Goal: Task Accomplishment & Management: Complete application form

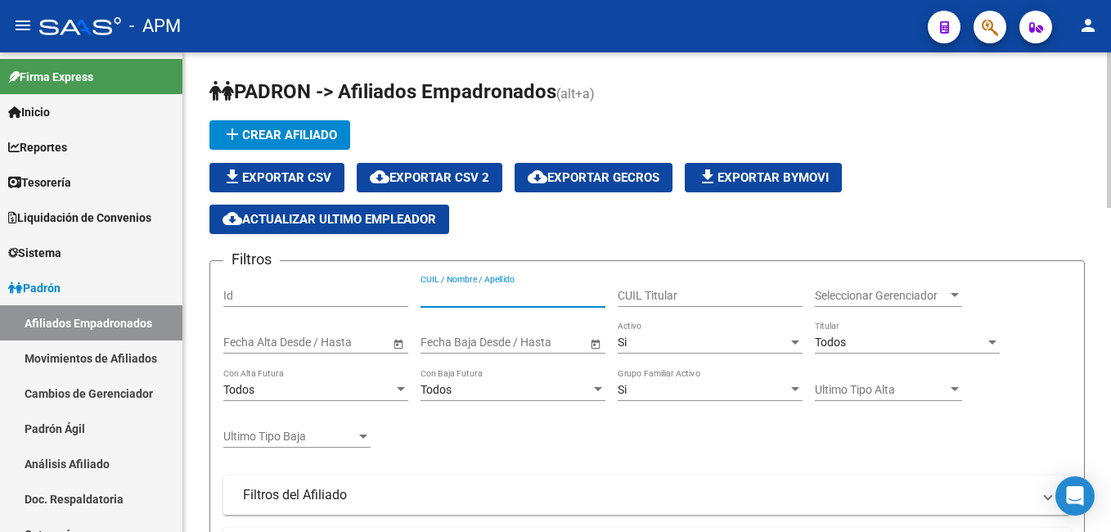
paste input "20367169819"
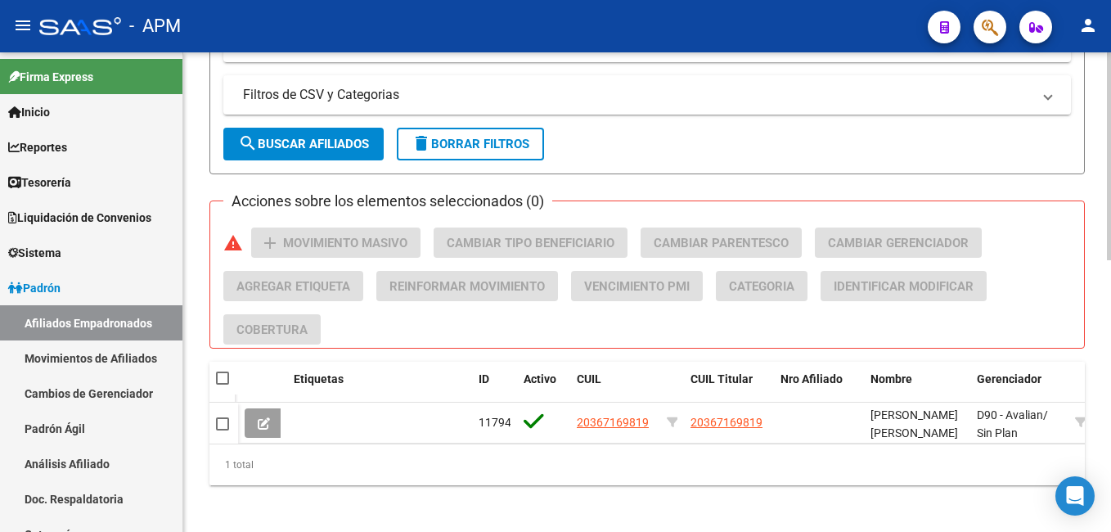
scroll to position [627, 0]
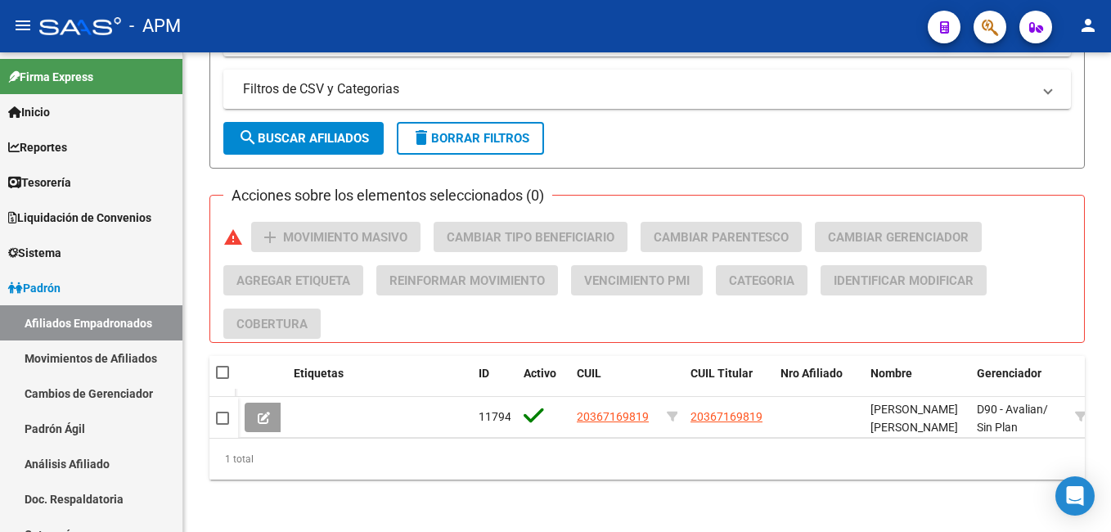
type input "20367169819"
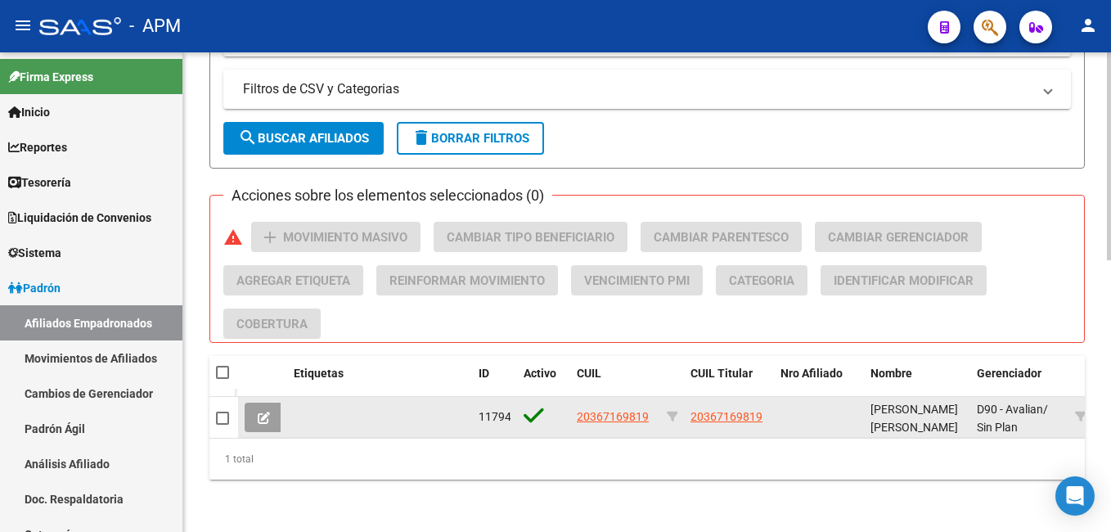
click at [269, 411] on icon at bounding box center [264, 417] width 12 height 12
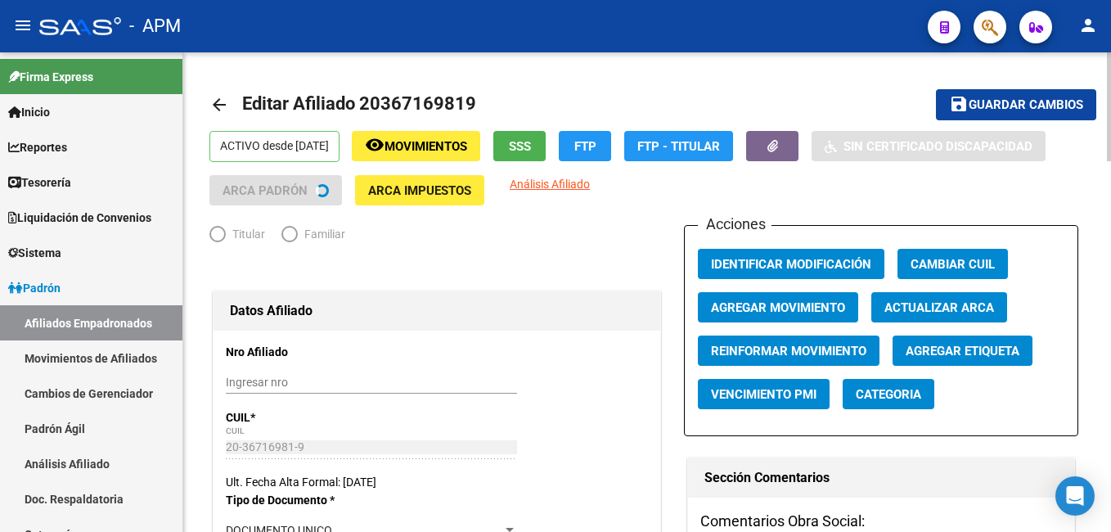
radio input "true"
type input "30-70893164-7"
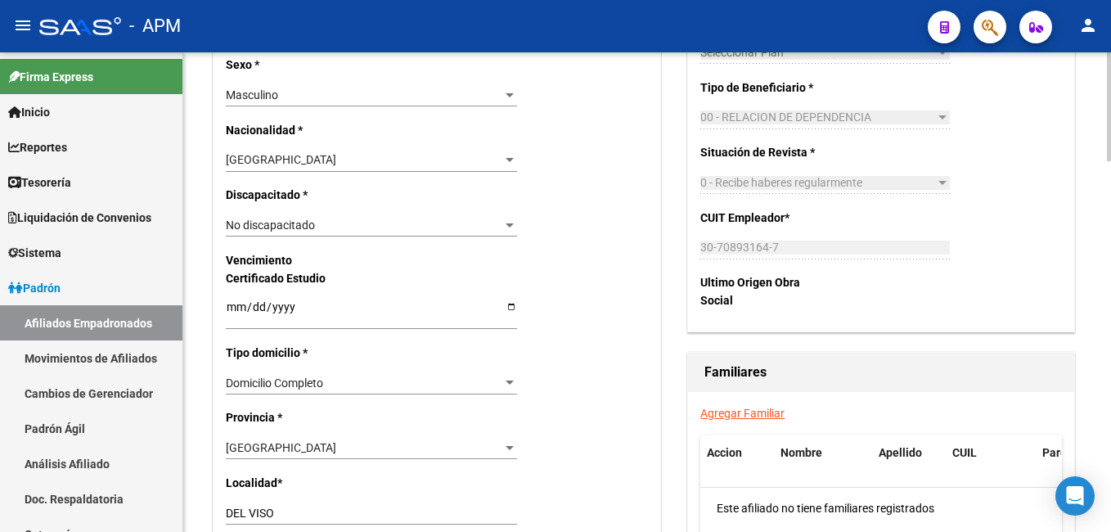
scroll to position [981, 0]
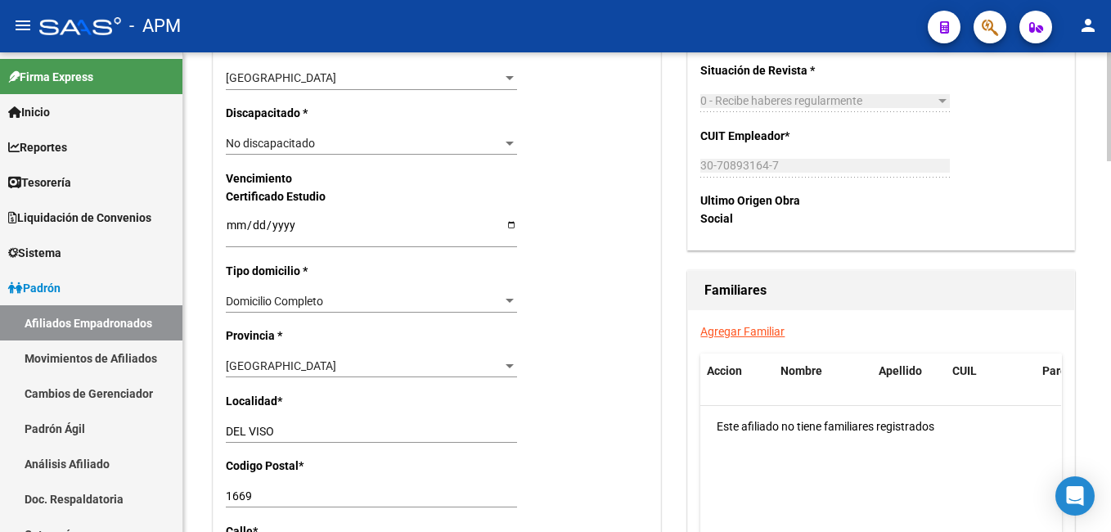
click at [747, 334] on link "Agregar Familiar" at bounding box center [742, 331] width 84 height 13
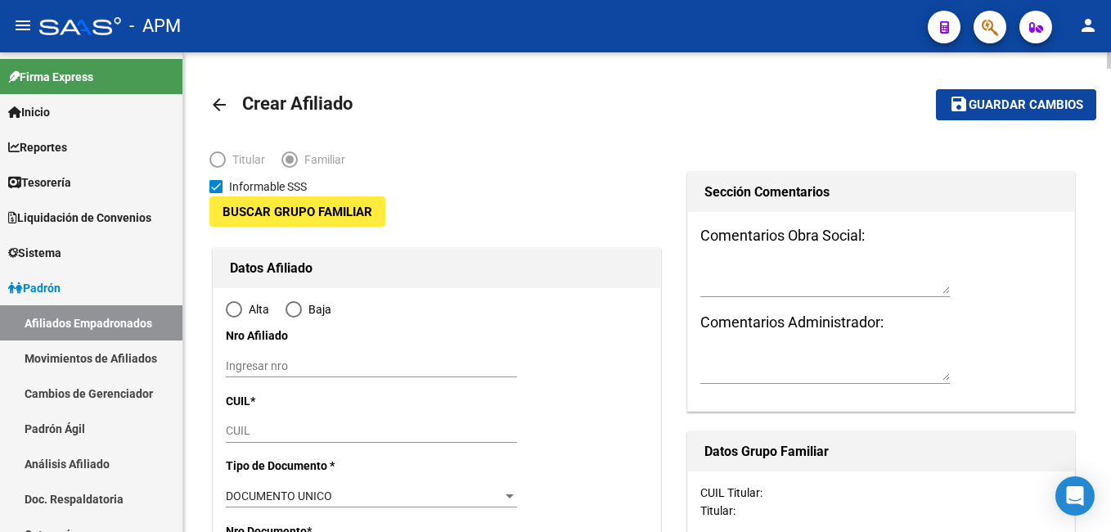
type input "30-70893164-7"
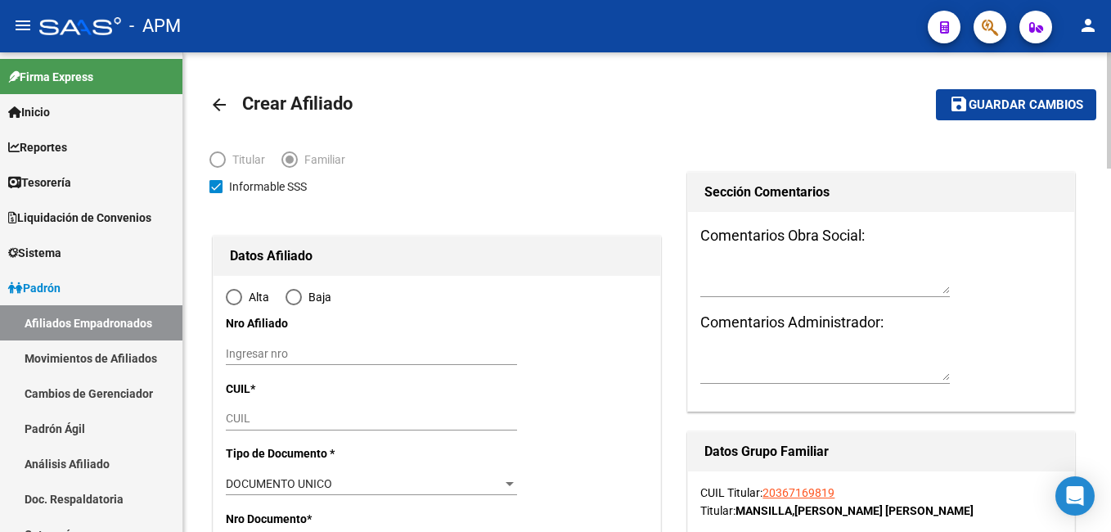
type input "DEL VISO"
type input "1669"
type input "[PERSON_NAME]"
type input "7795"
radio input "true"
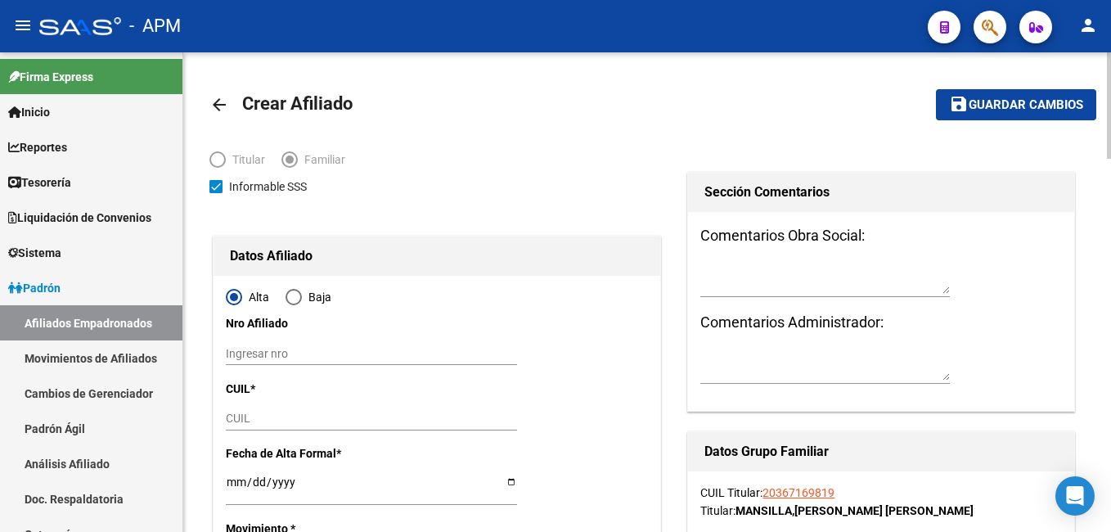
type input "30-70893164-7"
click at [289, 422] on input "CUIL" at bounding box center [371, 418] width 291 height 14
paste input "20-36180836-4"
type input "20-36180836-4"
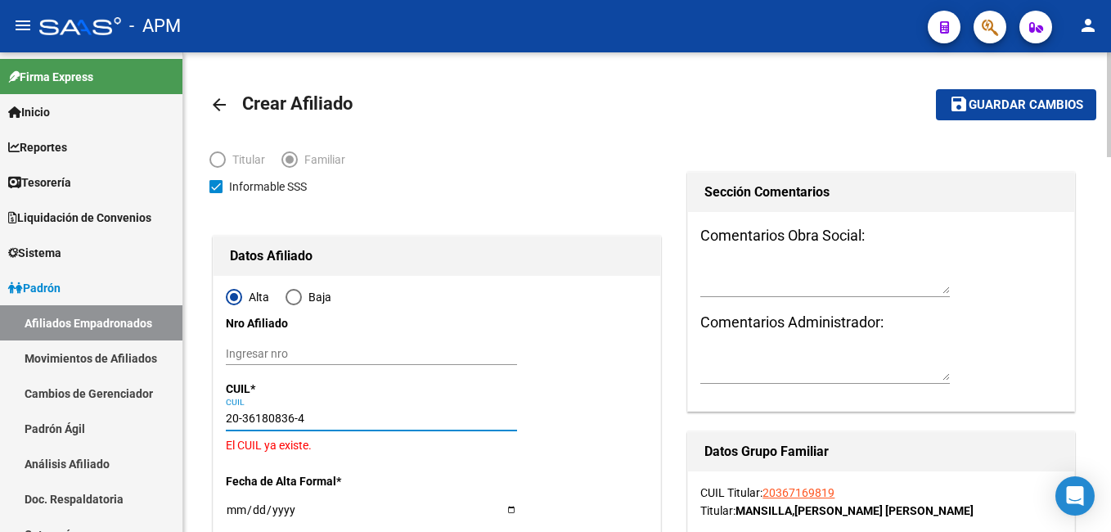
type input "36180836"
type input "[PERSON_NAME]"
type input "[DATE]"
type input "DEL VISO"
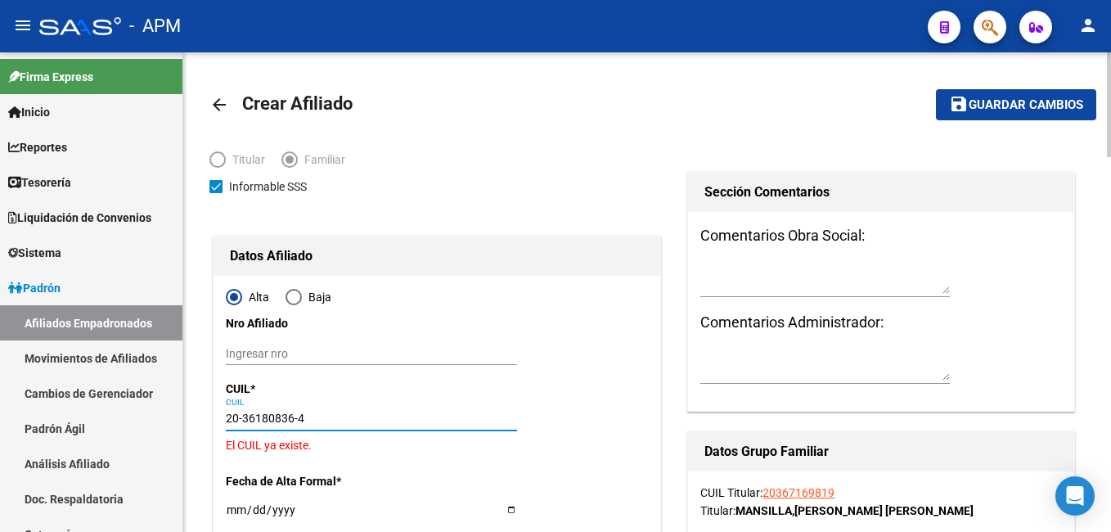
type input "LABARDEN"
type input "7795"
type input "20-36180836-4"
click at [936, 89] on button "save Guardar cambios" at bounding box center [1016, 104] width 160 height 30
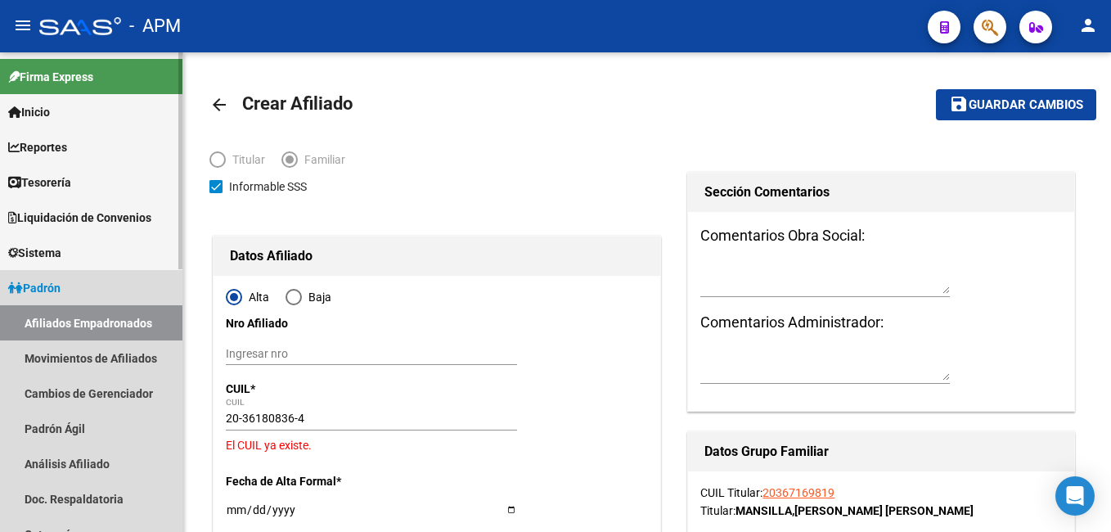
click at [114, 317] on link "Afiliados Empadronados" at bounding box center [91, 322] width 182 height 35
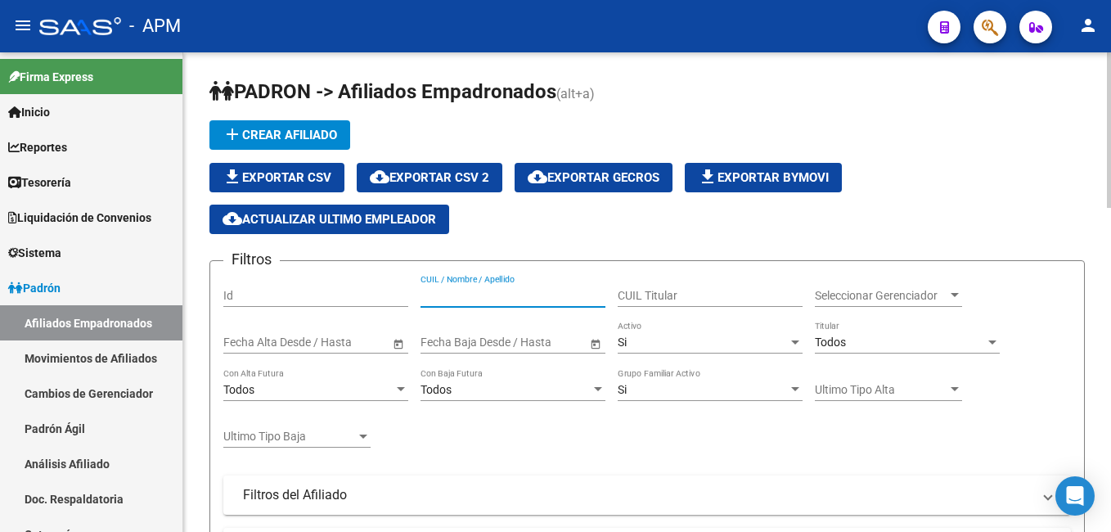
paste input "20361808364"
type input "20361808364"
click at [647, 339] on div "Si" at bounding box center [702, 342] width 170 height 14
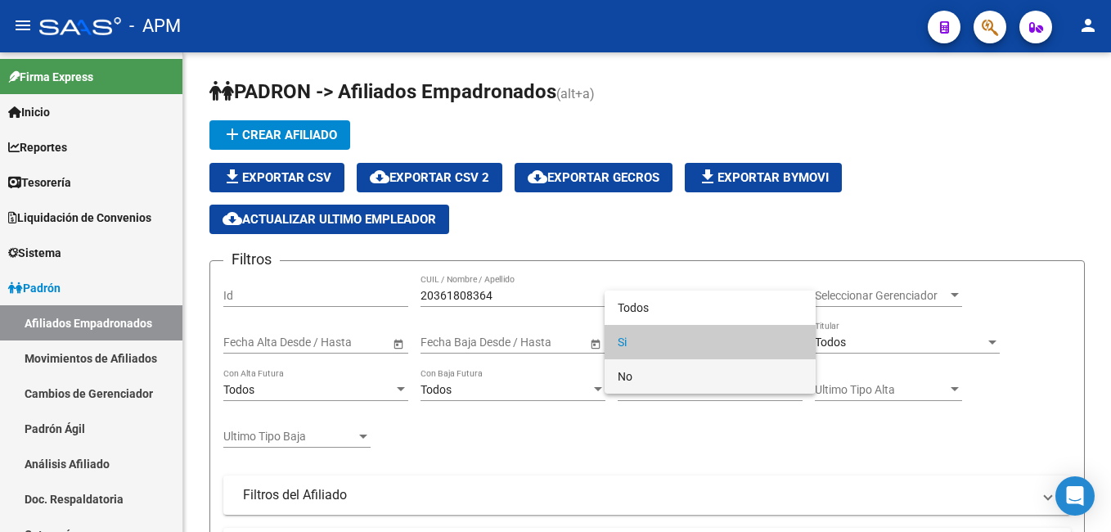
click at [654, 370] on span "No" at bounding box center [709, 376] width 185 height 34
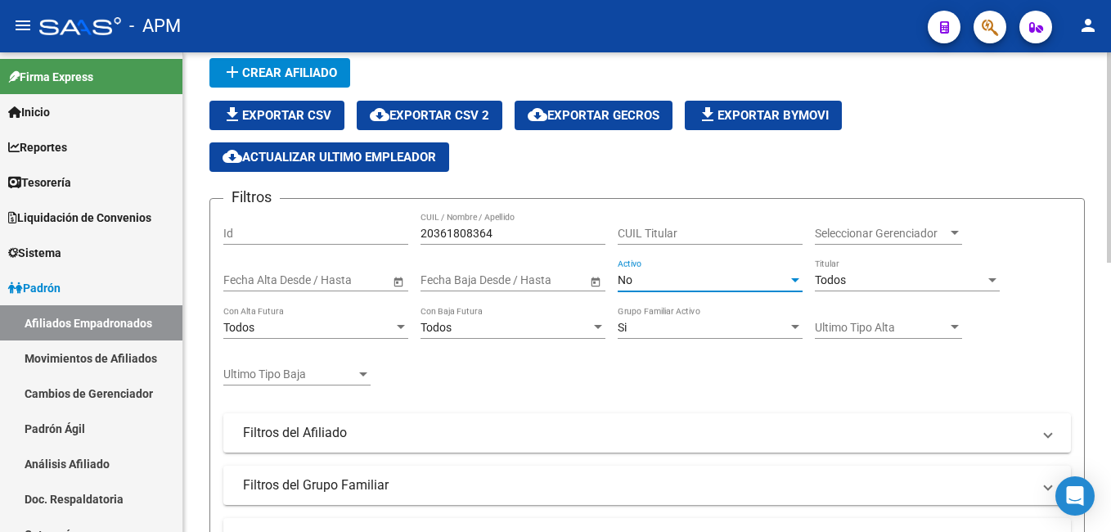
scroll to position [327, 0]
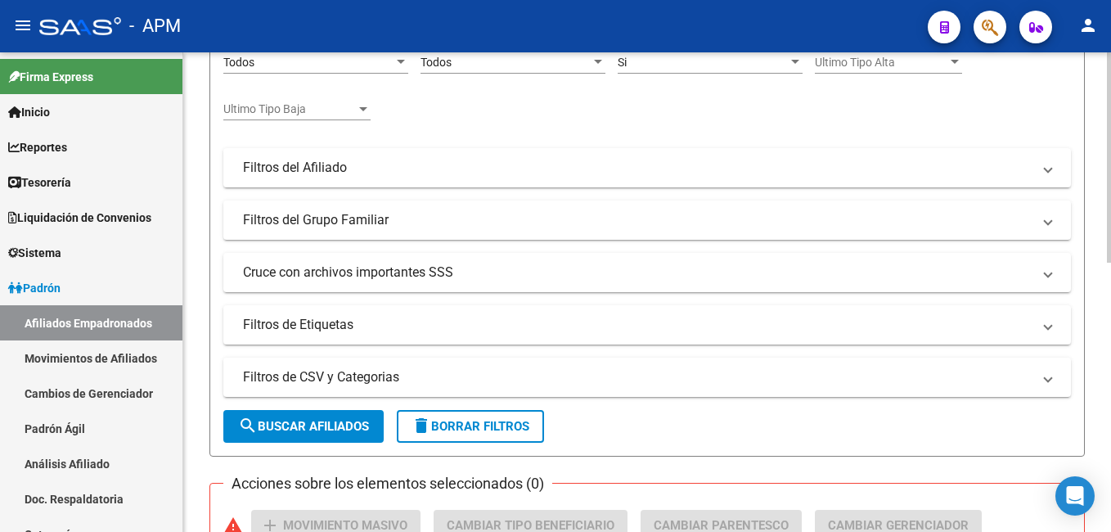
click at [296, 424] on span "search Buscar Afiliados" at bounding box center [303, 426] width 131 height 15
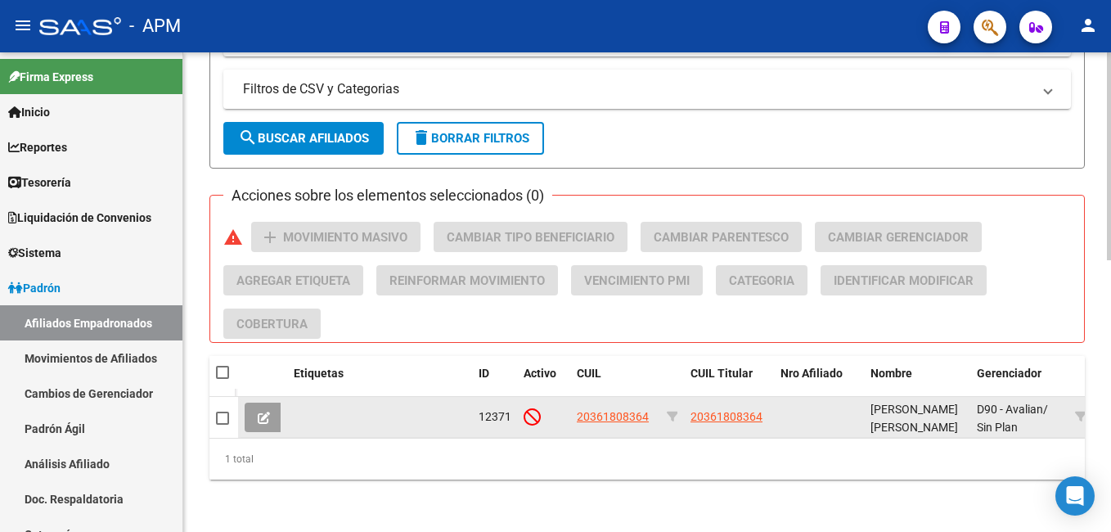
click at [263, 411] on icon at bounding box center [264, 417] width 12 height 12
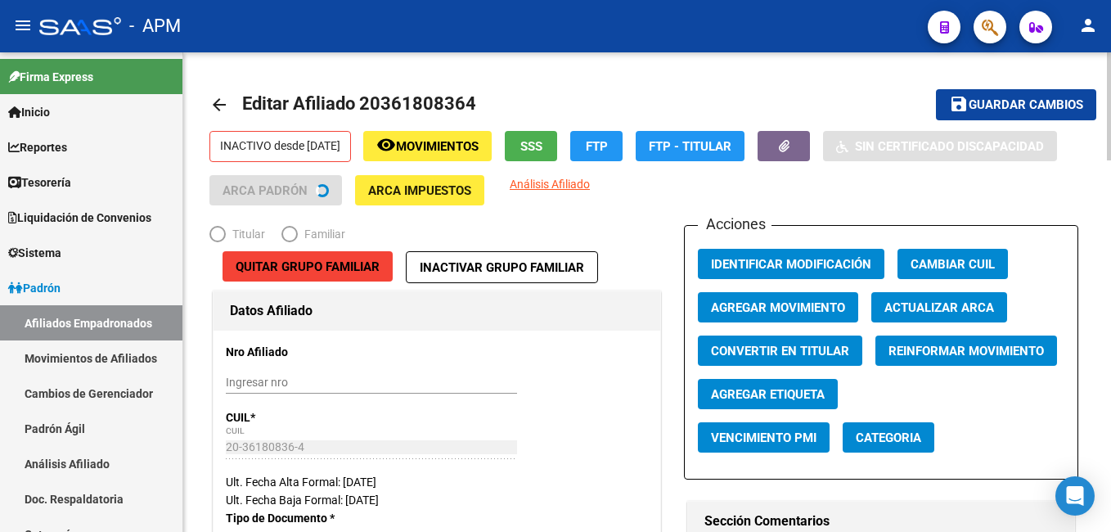
radio input "true"
type input "20-36180836-4"
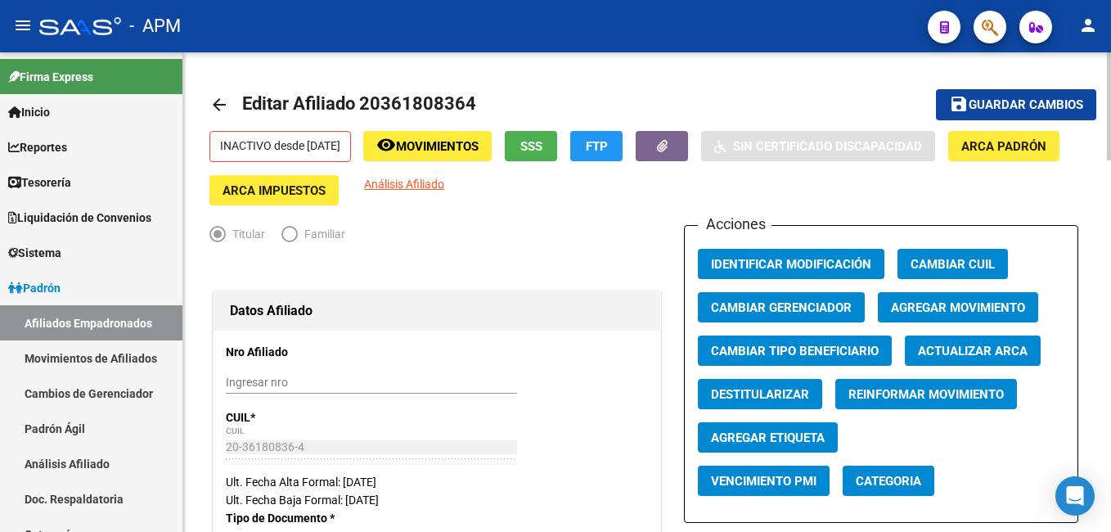
click at [748, 384] on button "Destitularizar" at bounding box center [760, 394] width 124 height 30
radio input "false"
radio input "true"
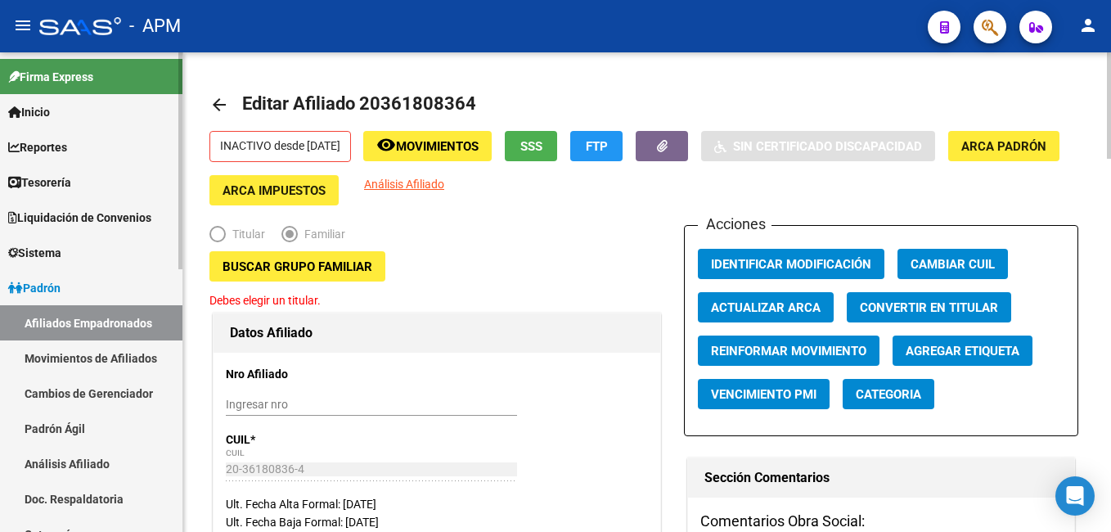
click at [92, 336] on link "Afiliados Empadronados" at bounding box center [91, 322] width 182 height 35
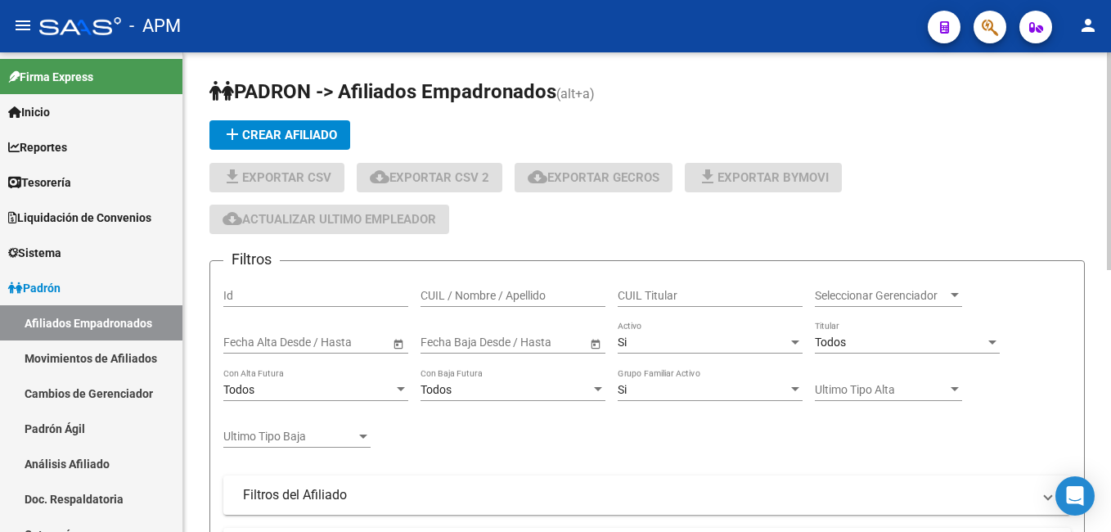
click at [444, 295] on input "CUIL / Nombre / Apellido" at bounding box center [512, 296] width 185 height 14
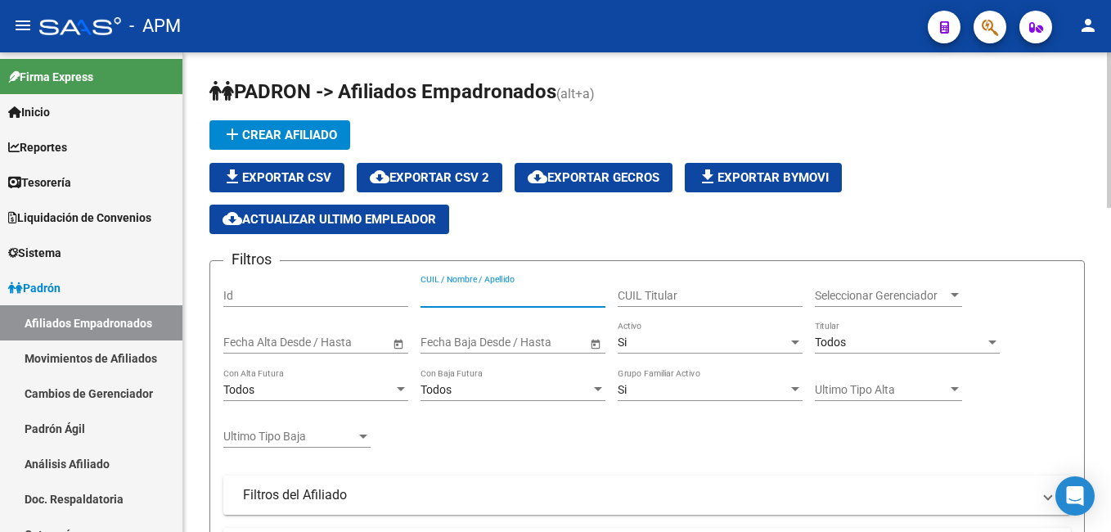
paste input "20367169819"
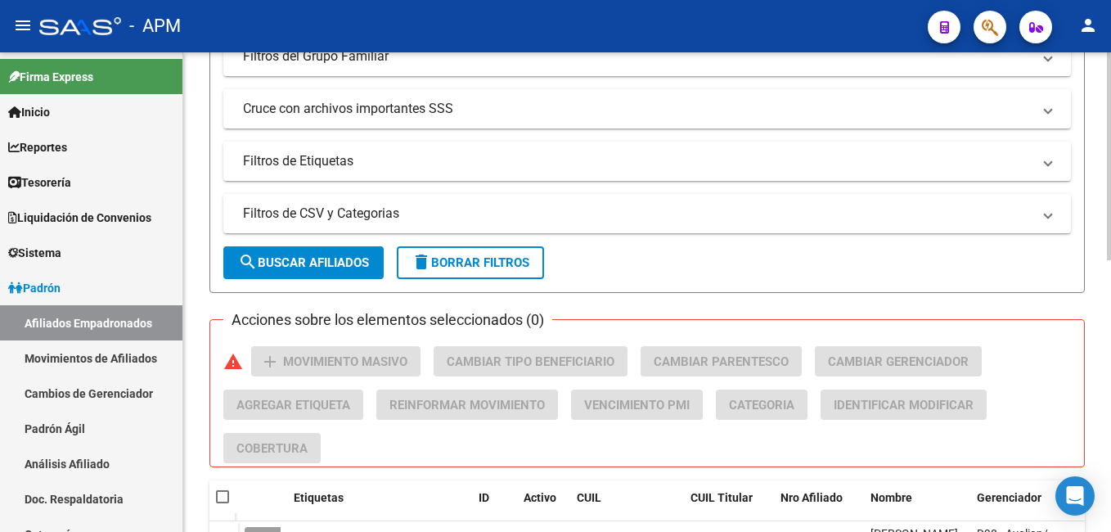
scroll to position [627, 0]
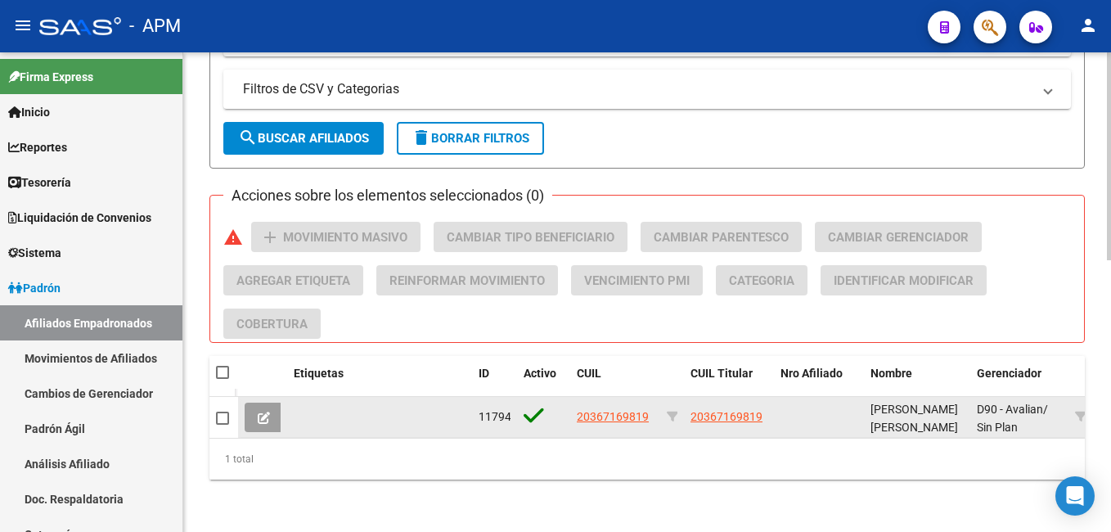
type input "20367169819"
click at [267, 402] on button at bounding box center [264, 416] width 38 height 29
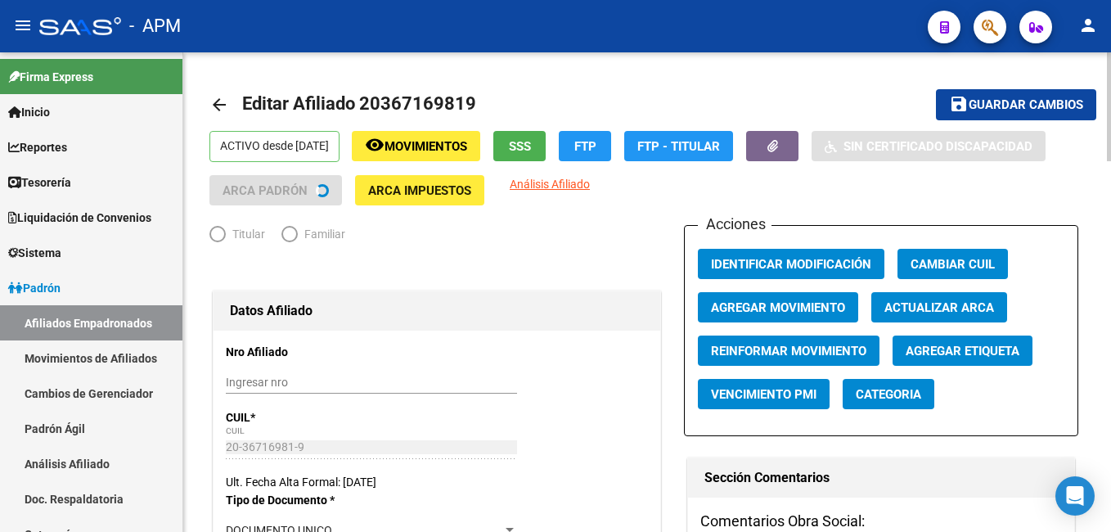
radio input "true"
type input "30-70893164-7"
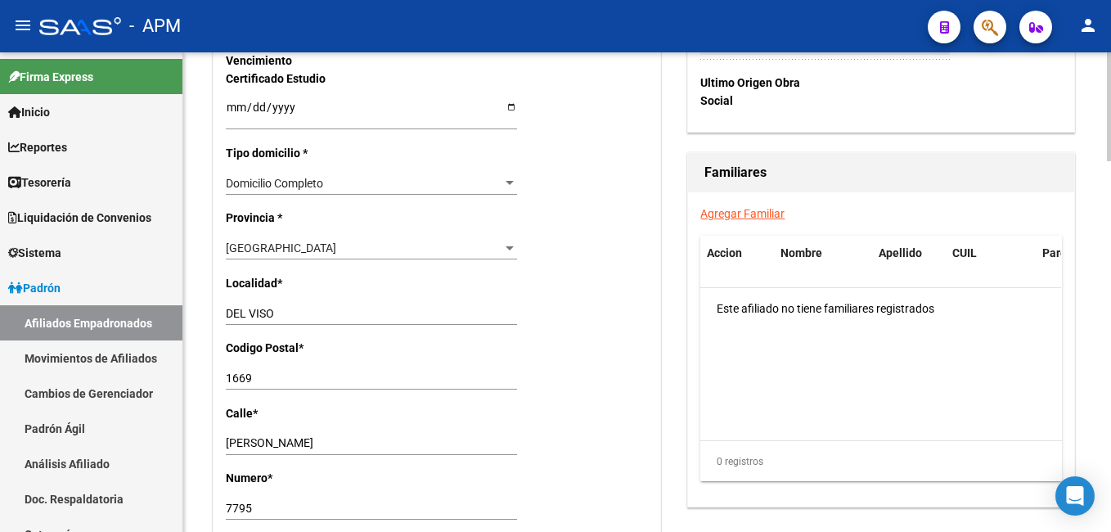
scroll to position [1063, 0]
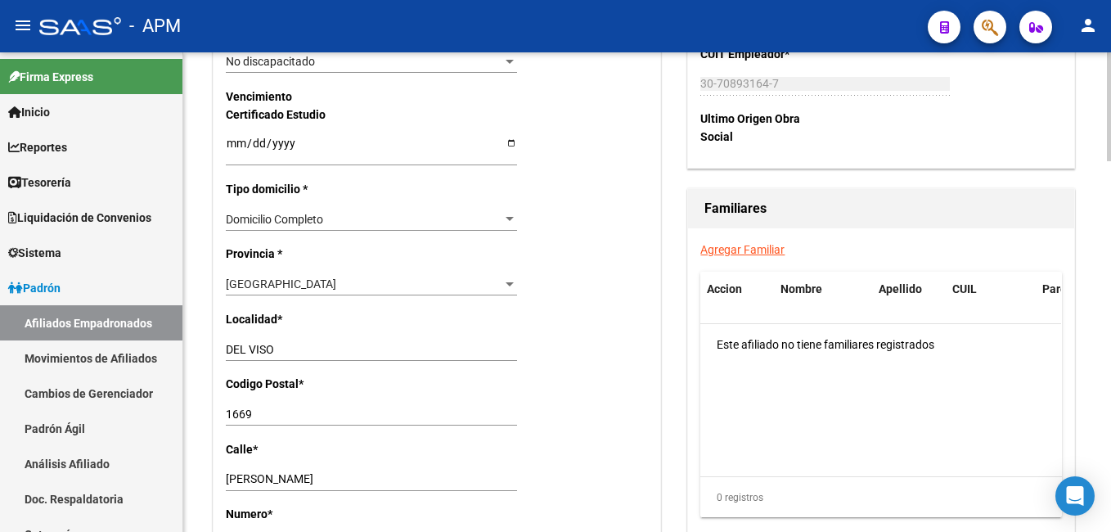
click at [731, 245] on link "Agregar Familiar" at bounding box center [742, 249] width 84 height 13
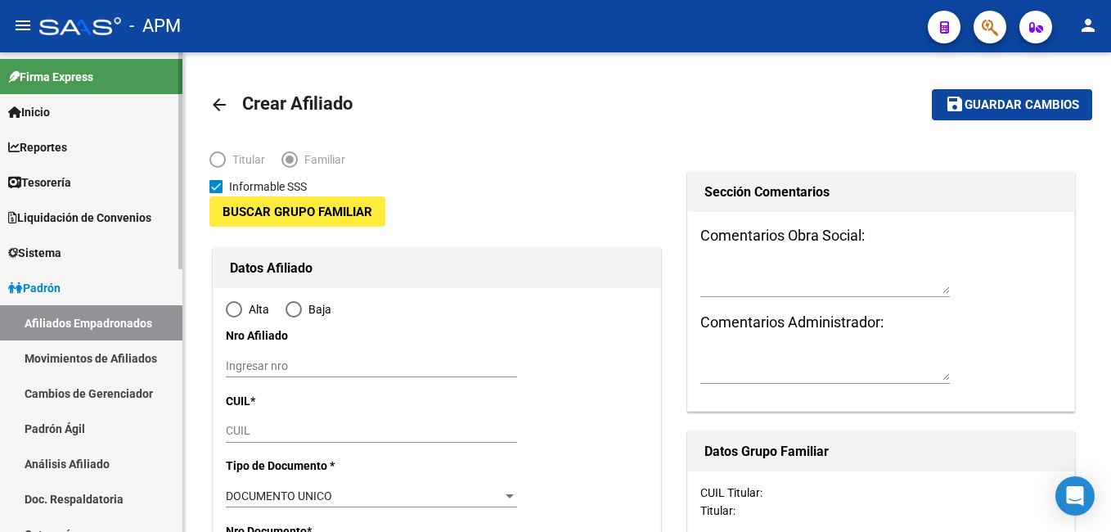
type input "30-70893164-7"
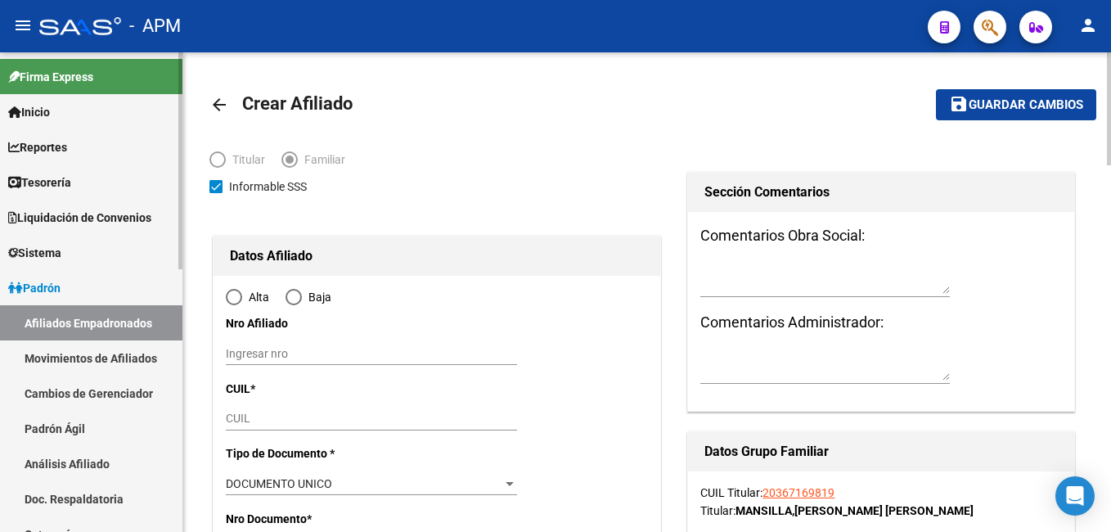
type input "DEL VISO"
type input "1669"
type input "[PERSON_NAME]"
type input "7795"
radio input "true"
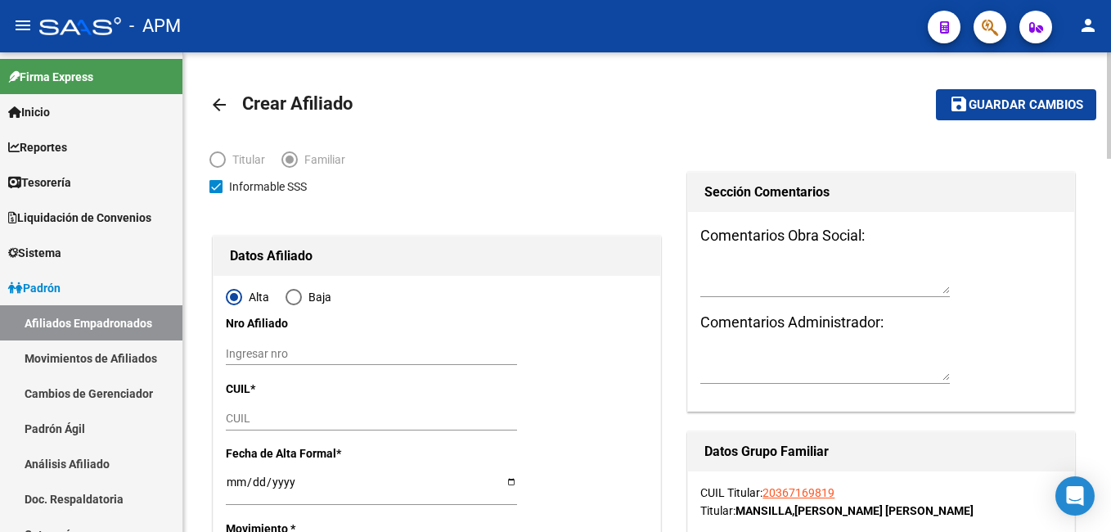
type input "30-70893164-7"
click at [279, 419] on input "CUIL" at bounding box center [371, 418] width 291 height 14
paste input "20-36180836-4"
type input "20-36180836-4"
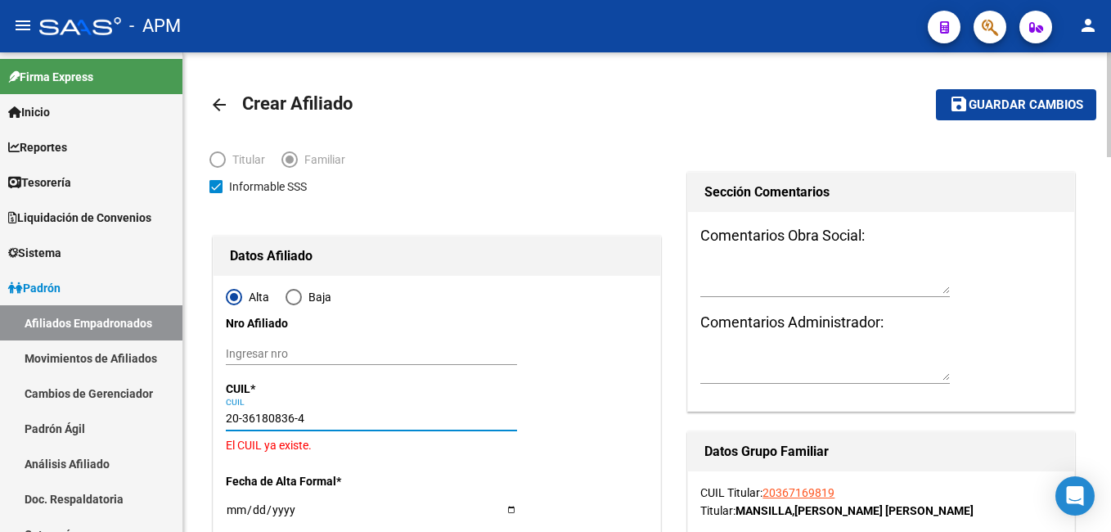
type input "36180836"
type input "[PERSON_NAME]"
type input "[DATE]"
type input "DEL VISO"
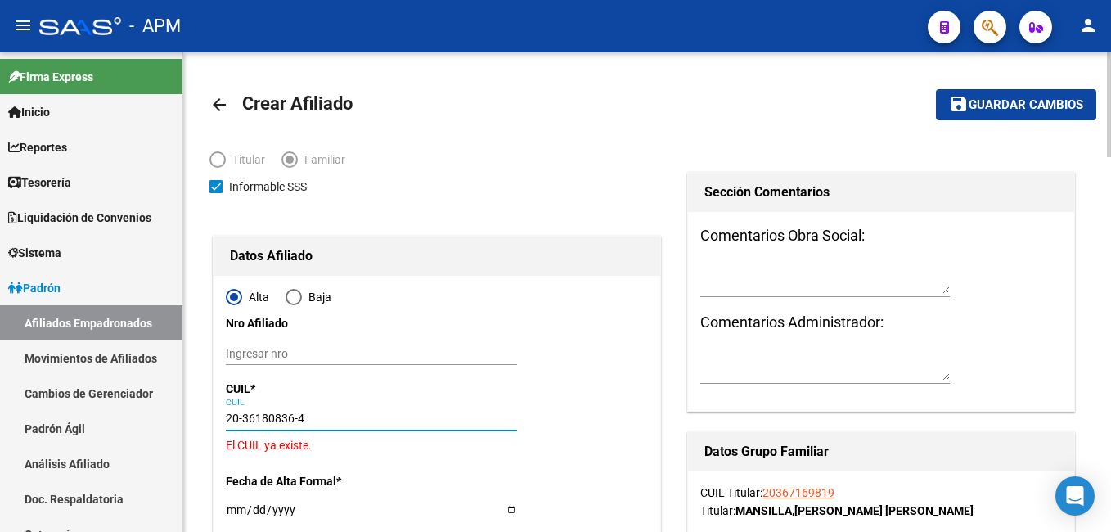
type input "LABARDEN"
type input "7795"
type input "20-36180836-4"
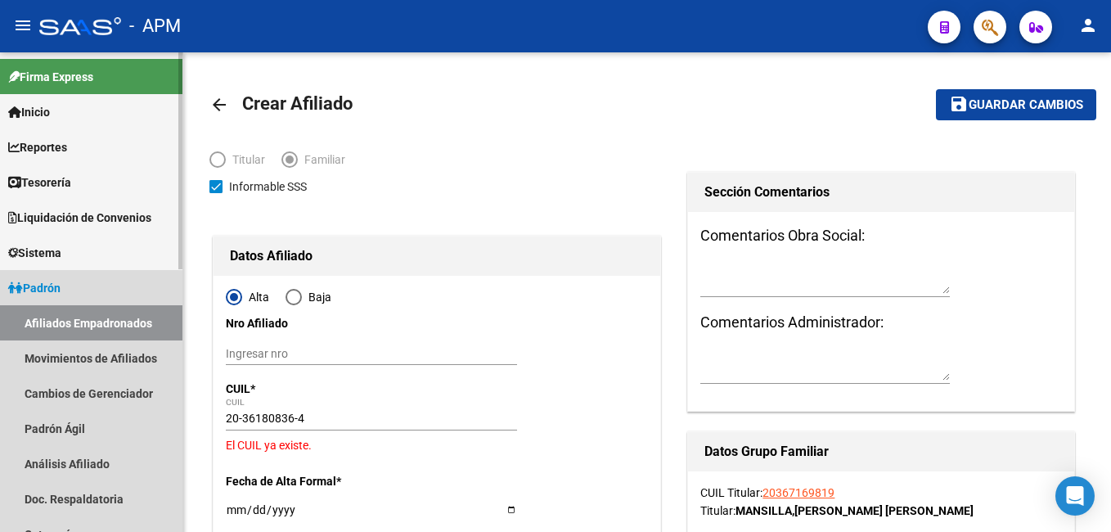
click at [68, 317] on link "Afiliados Empadronados" at bounding box center [91, 322] width 182 height 35
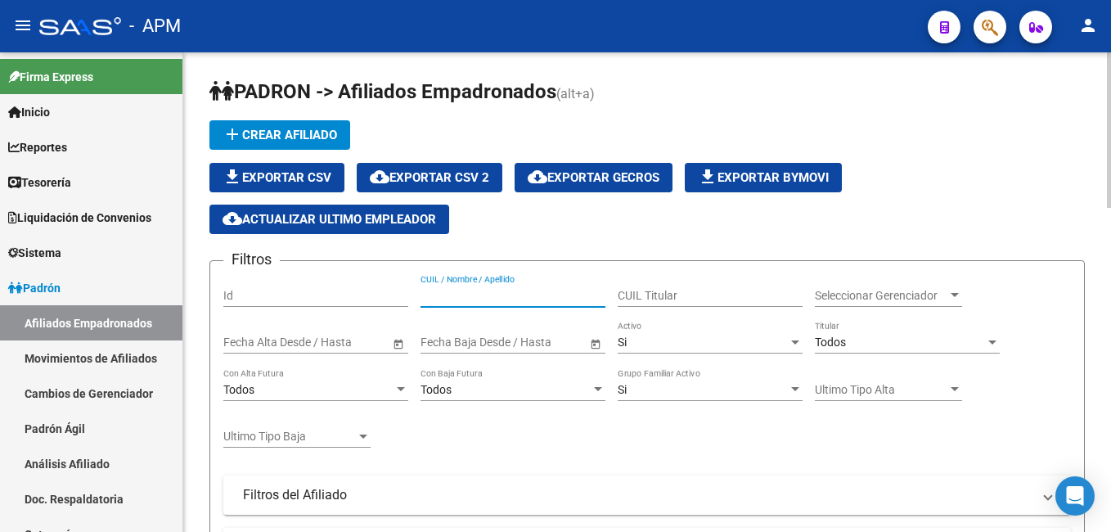
click at [430, 296] on input "CUIL / Nombre / Apellido" at bounding box center [512, 296] width 185 height 14
paste input "20361808364"
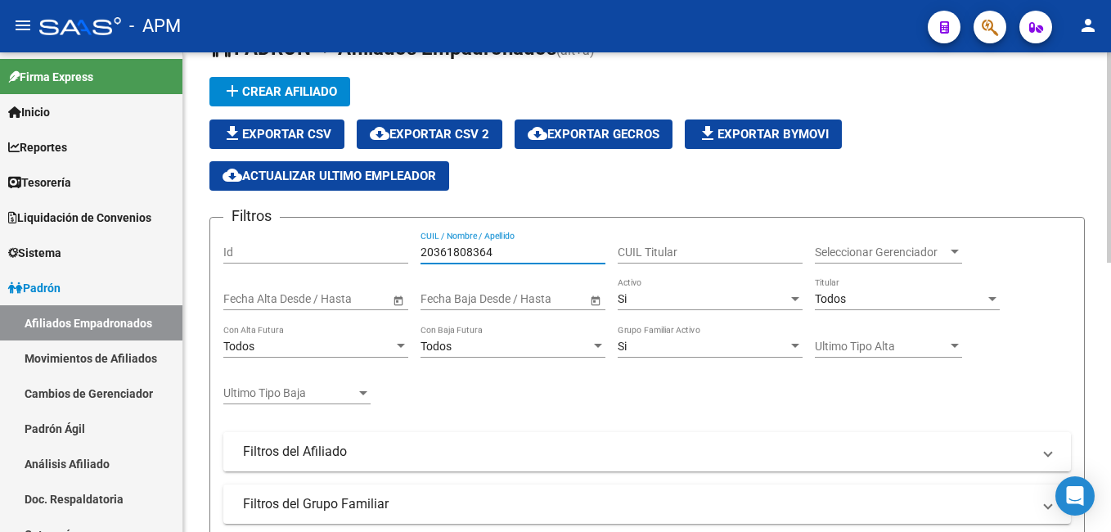
scroll to position [43, 0]
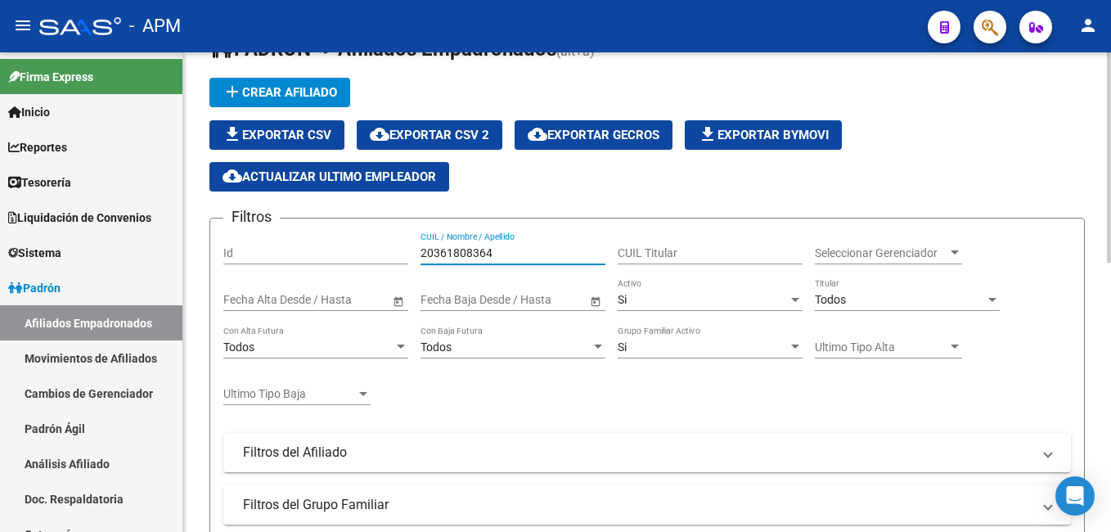
type input "20361808364"
click at [710, 303] on div "Si" at bounding box center [702, 300] width 170 height 14
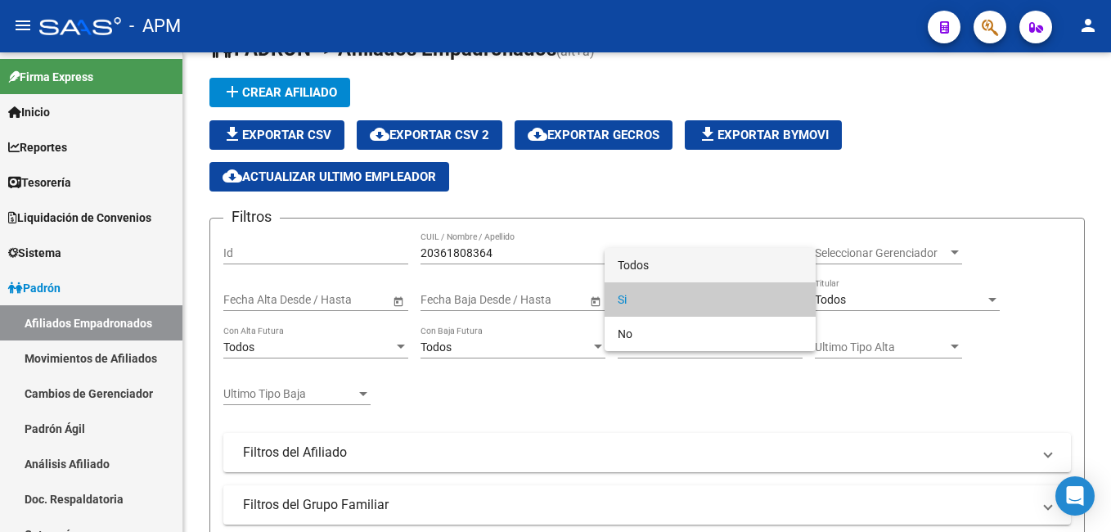
click at [716, 275] on span "Todos" at bounding box center [709, 265] width 185 height 34
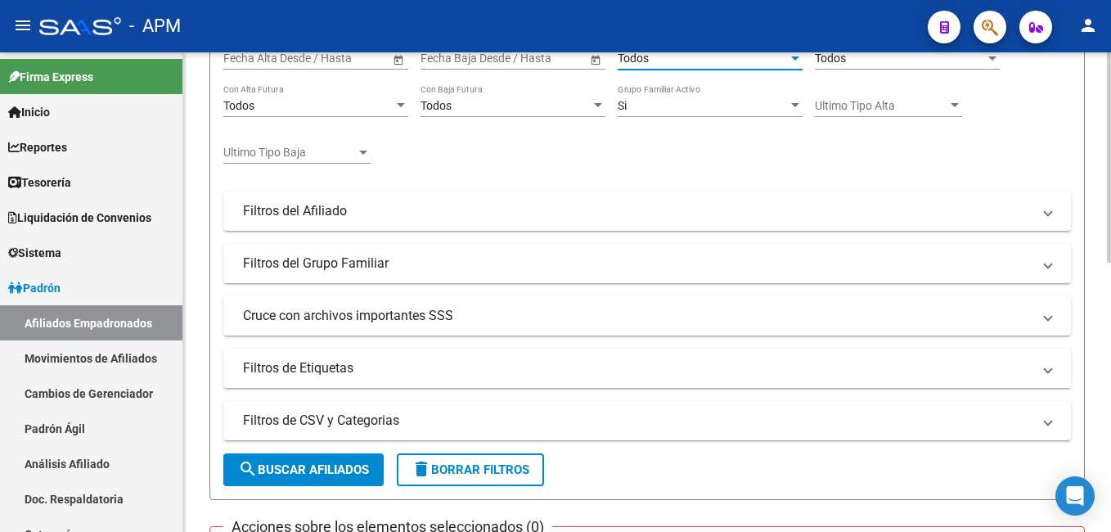
scroll to position [288, 0]
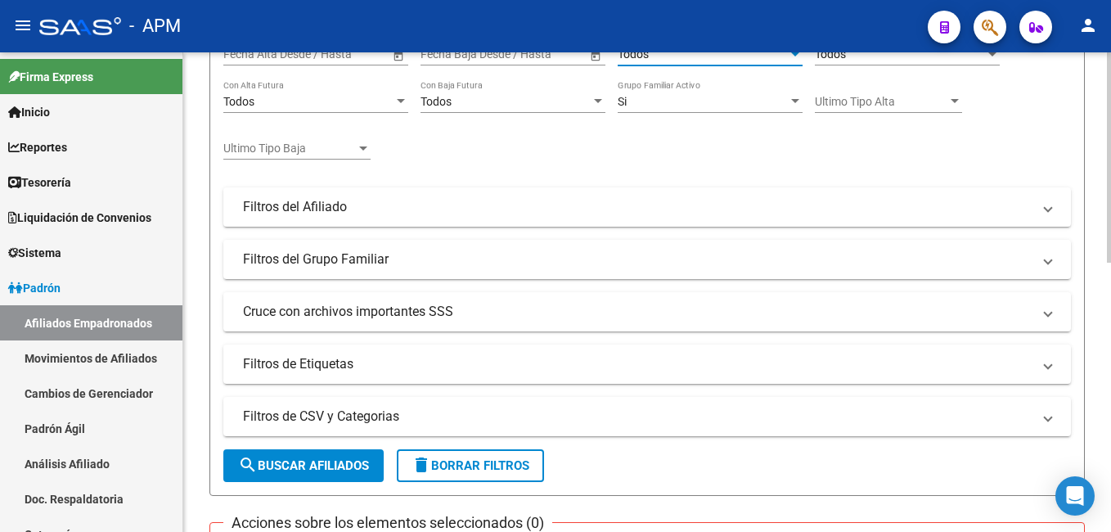
click at [316, 465] on span "search Buscar Afiliados" at bounding box center [303, 465] width 131 height 15
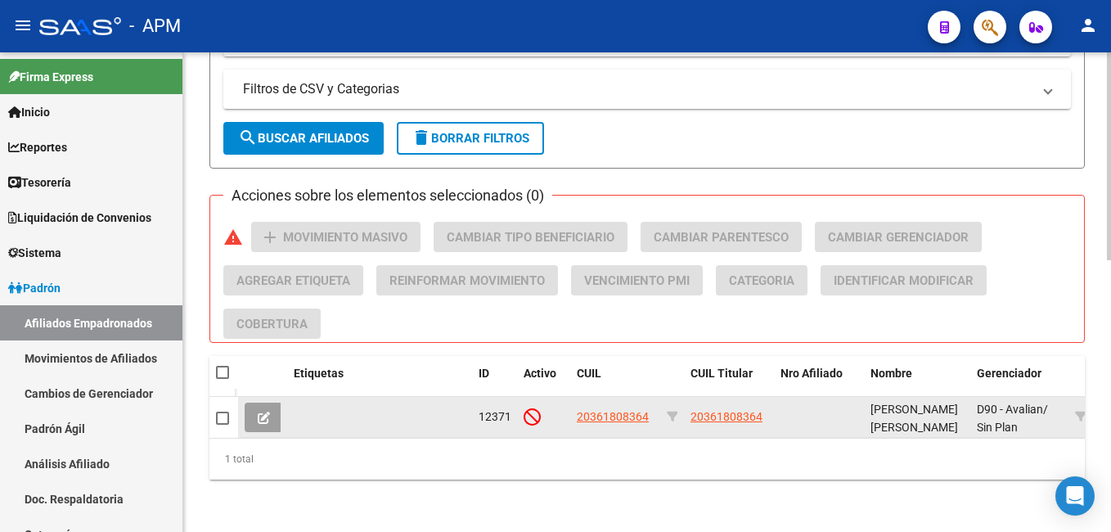
click at [270, 411] on button at bounding box center [264, 416] width 38 height 29
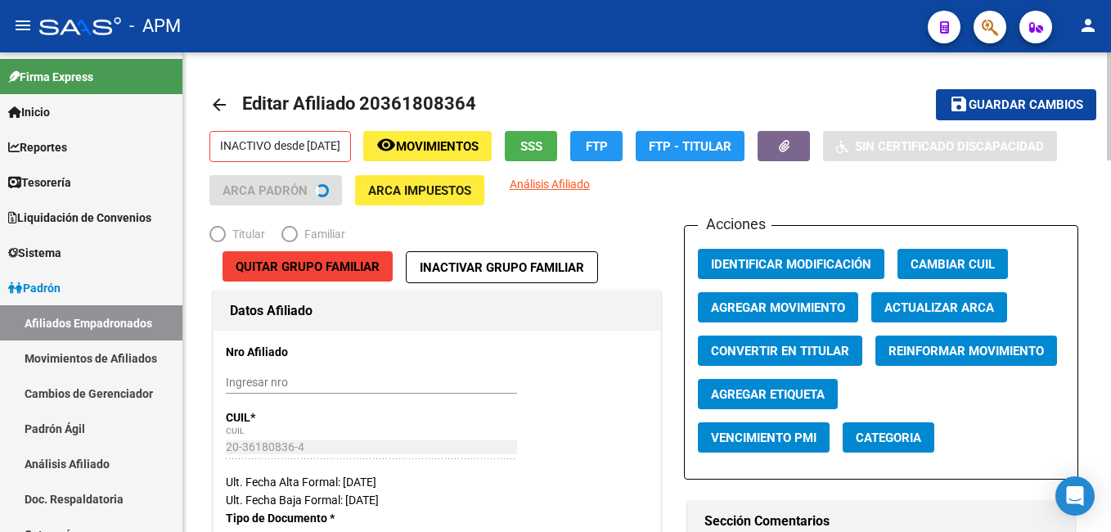
radio input "true"
type input "20-36180836-4"
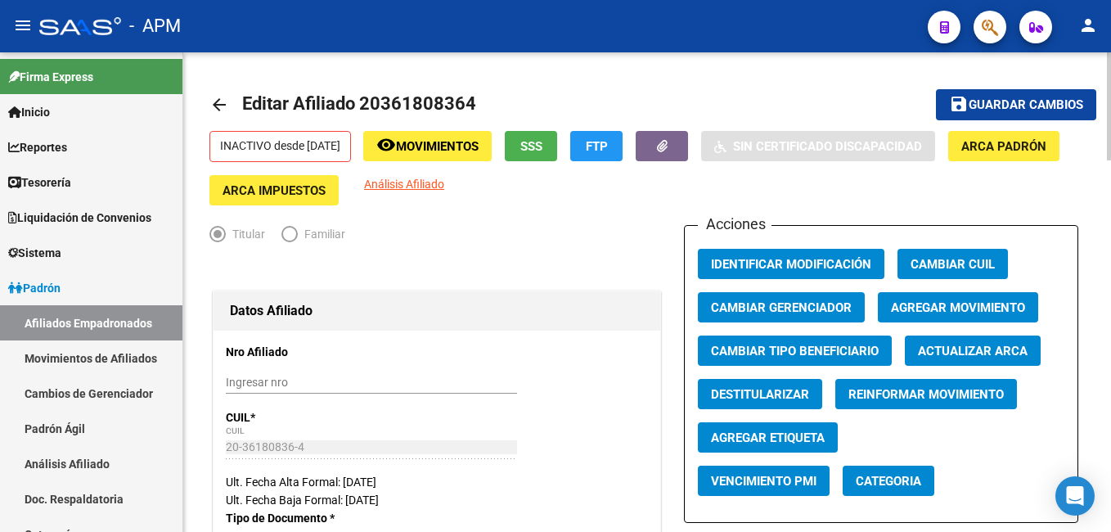
scroll to position [164, 0]
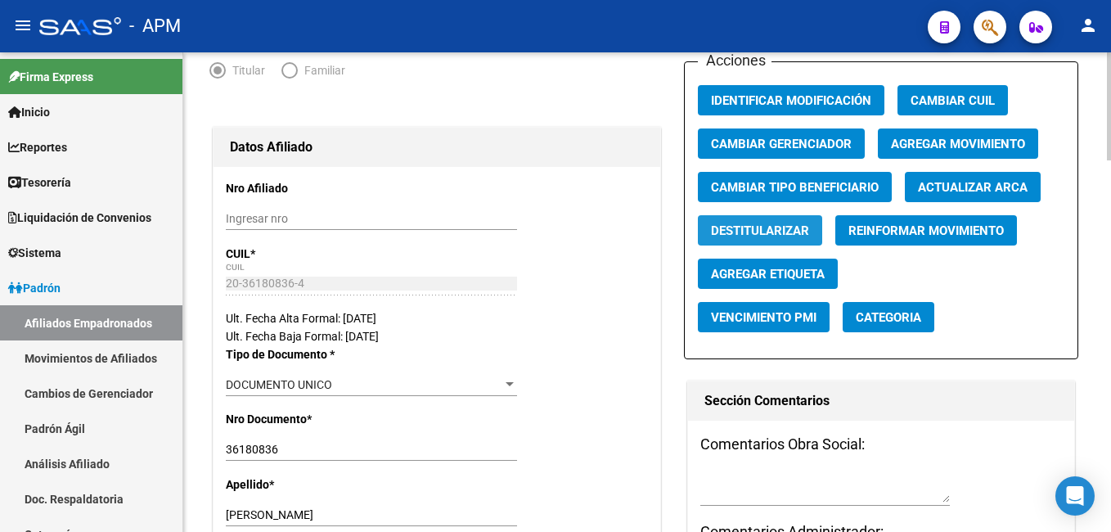
click at [775, 231] on span "Destitularizar" at bounding box center [760, 230] width 98 height 15
radio input "false"
radio input "true"
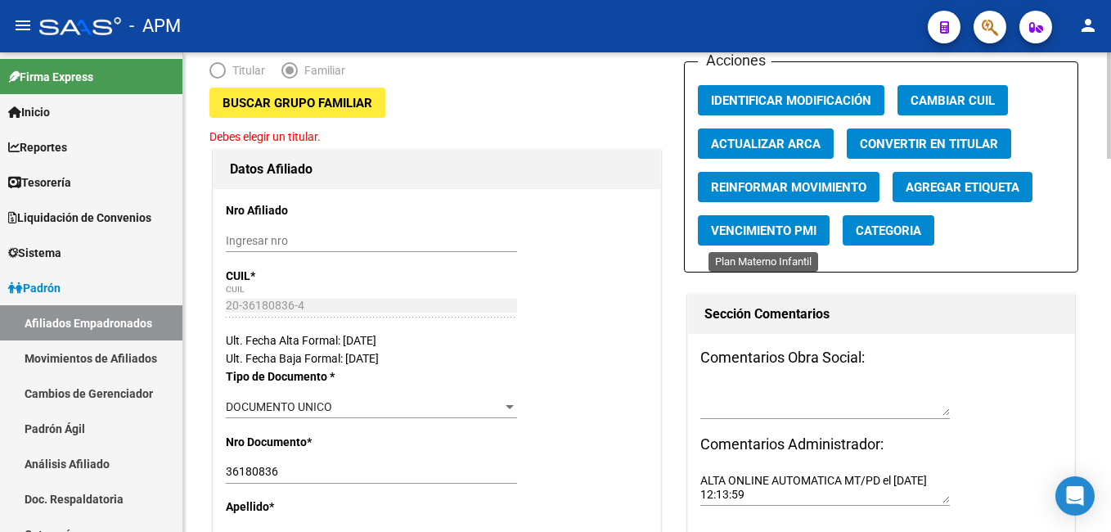
scroll to position [0, 0]
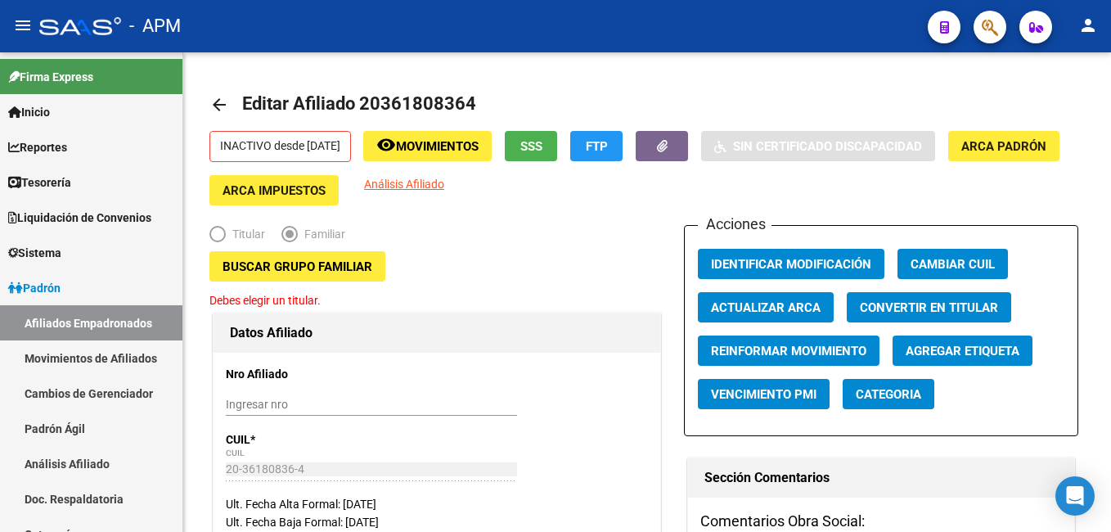
click at [318, 267] on span "Buscar Grupo Familiar" at bounding box center [297, 266] width 150 height 15
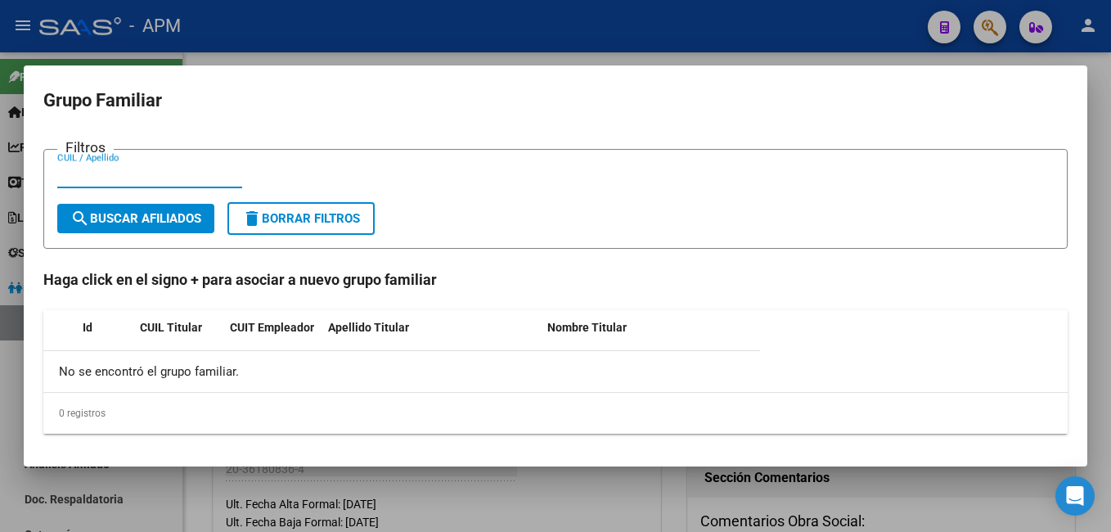
paste input "20367169819"
type input "20367169819"
click at [172, 212] on span "search Buscar Afiliados" at bounding box center [135, 218] width 131 height 15
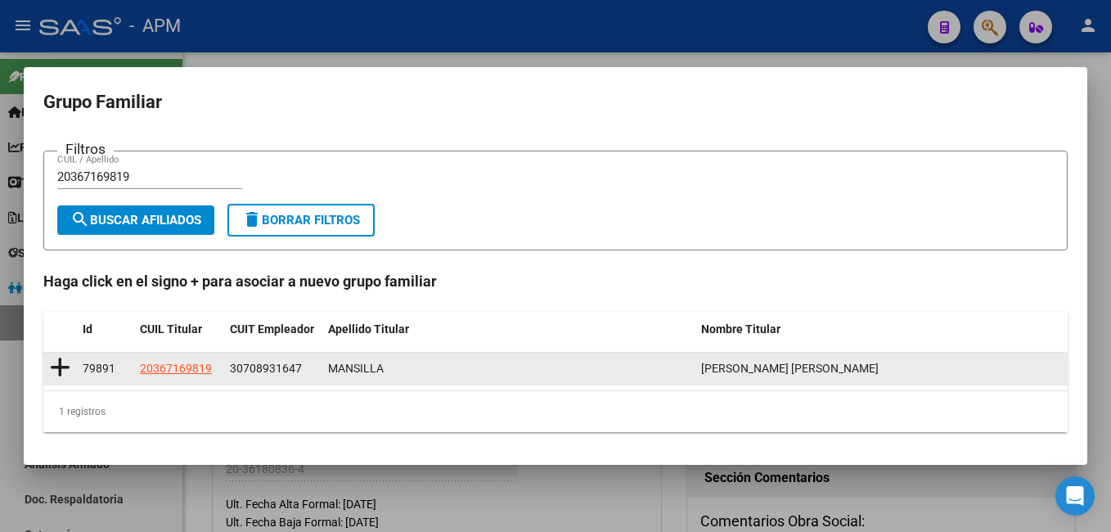
click at [53, 367] on icon at bounding box center [60, 367] width 20 height 23
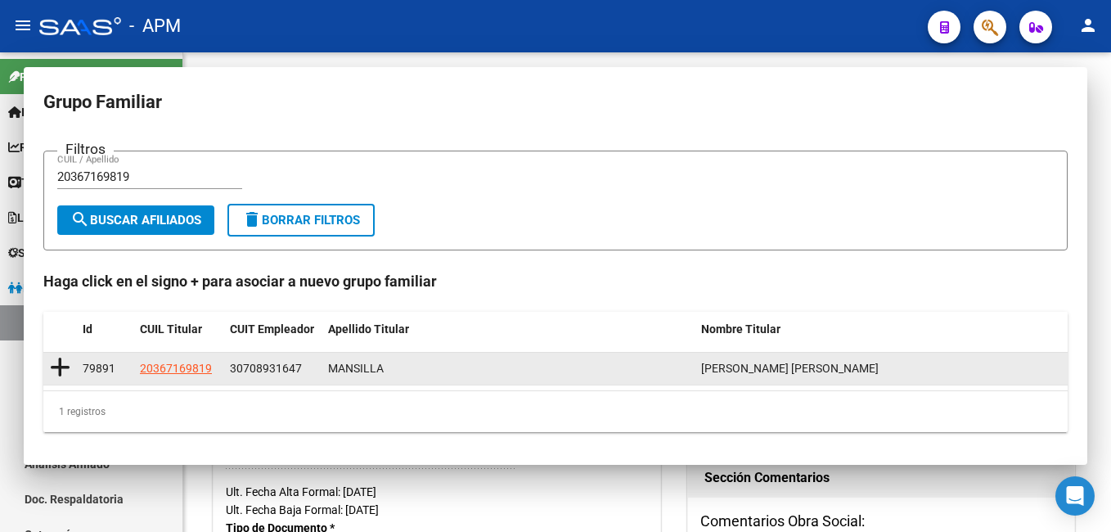
type input "30-70893164-7"
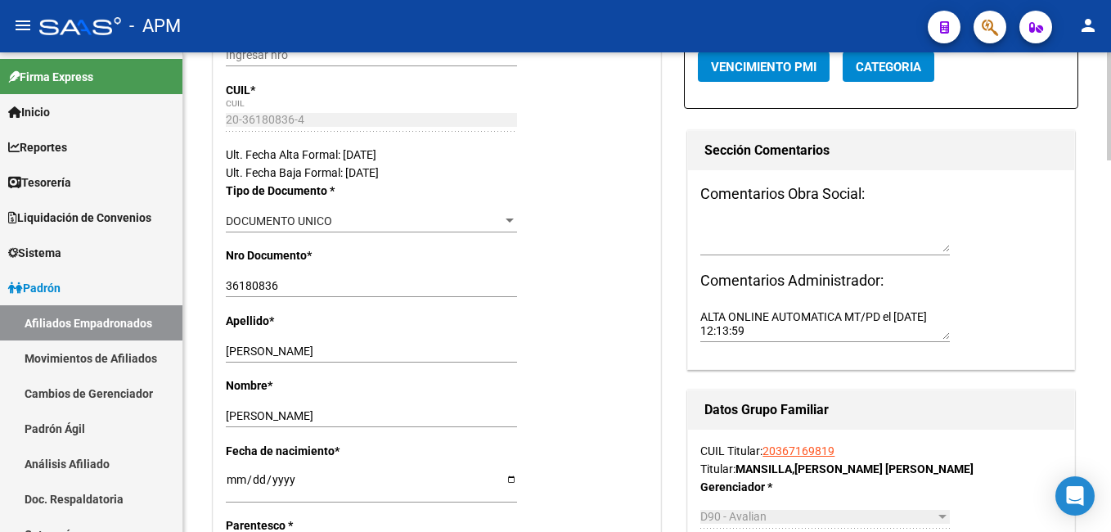
scroll to position [409, 0]
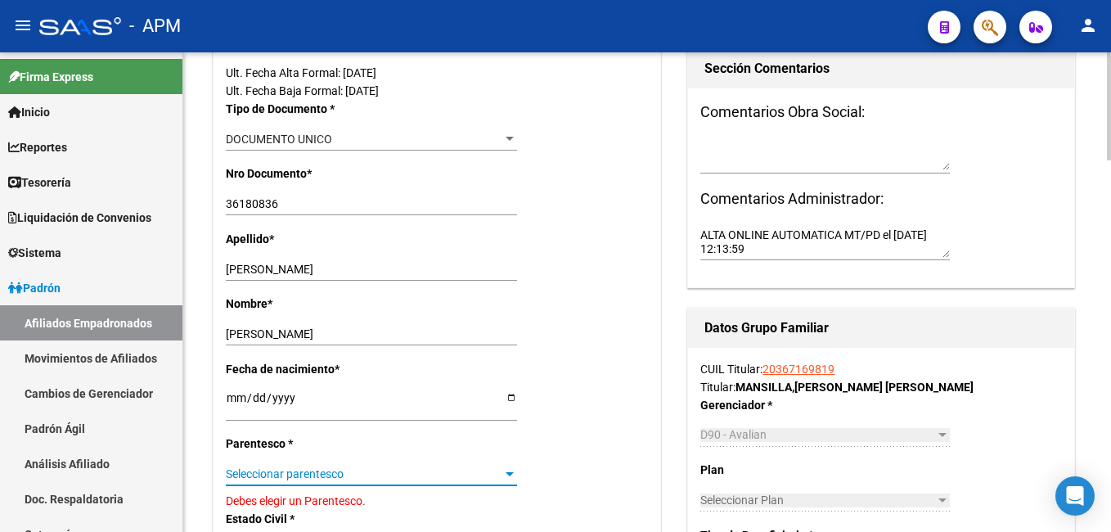
click at [422, 476] on span "Seleccionar parentesco" at bounding box center [364, 474] width 276 height 14
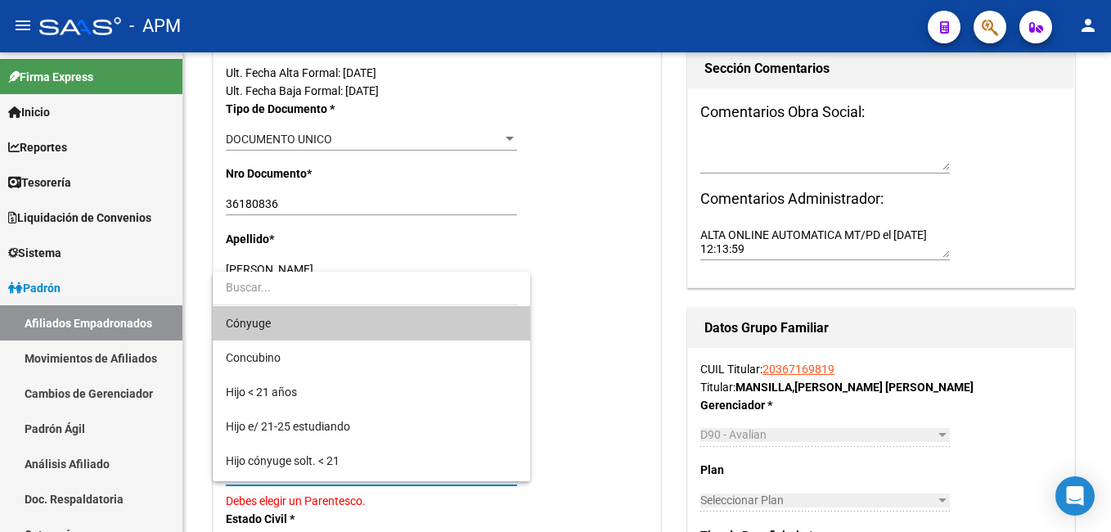
click at [382, 325] on span "Cónyuge" at bounding box center [371, 323] width 291 height 34
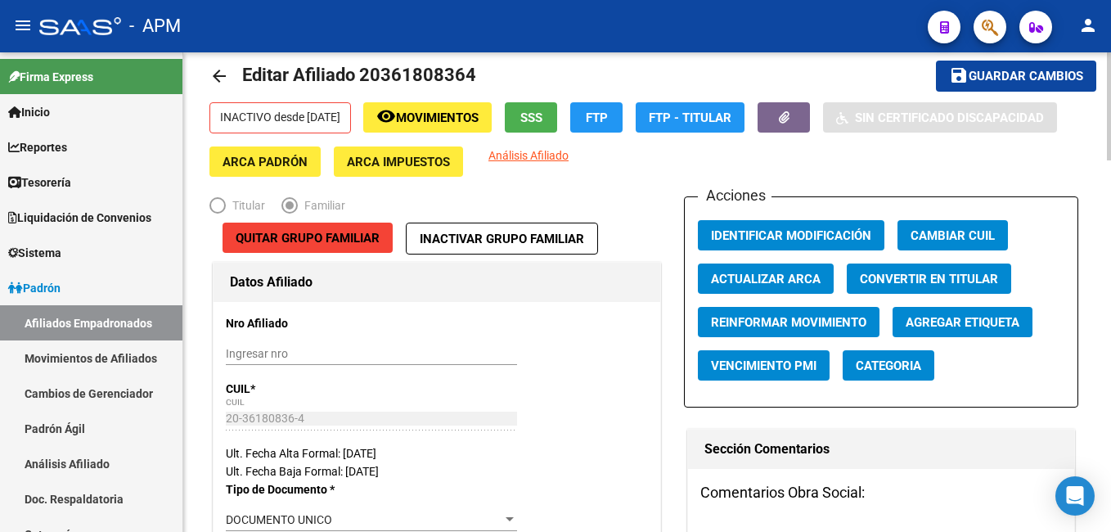
scroll to position [0, 0]
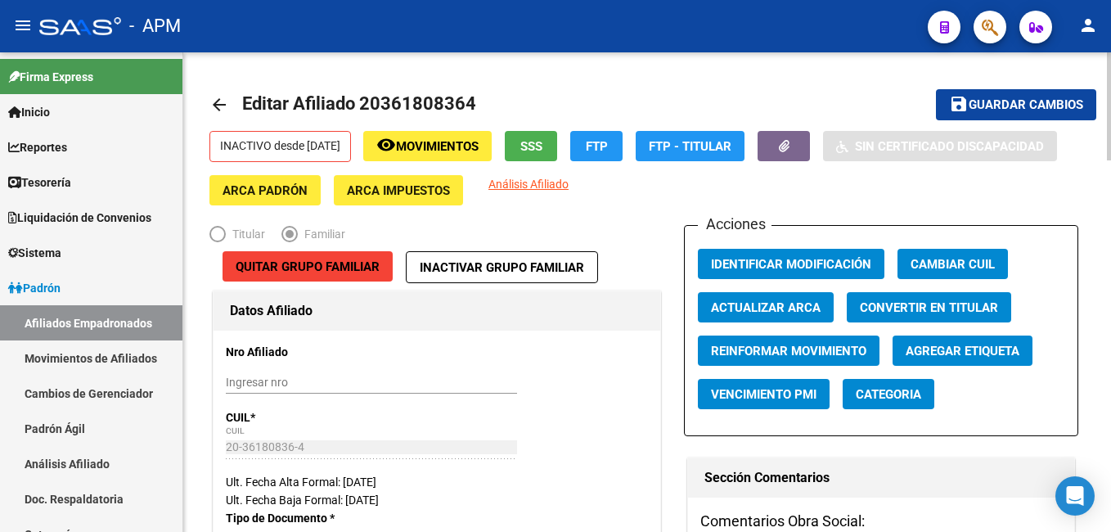
click at [1021, 105] on span "Guardar cambios" at bounding box center [1025, 105] width 114 height 15
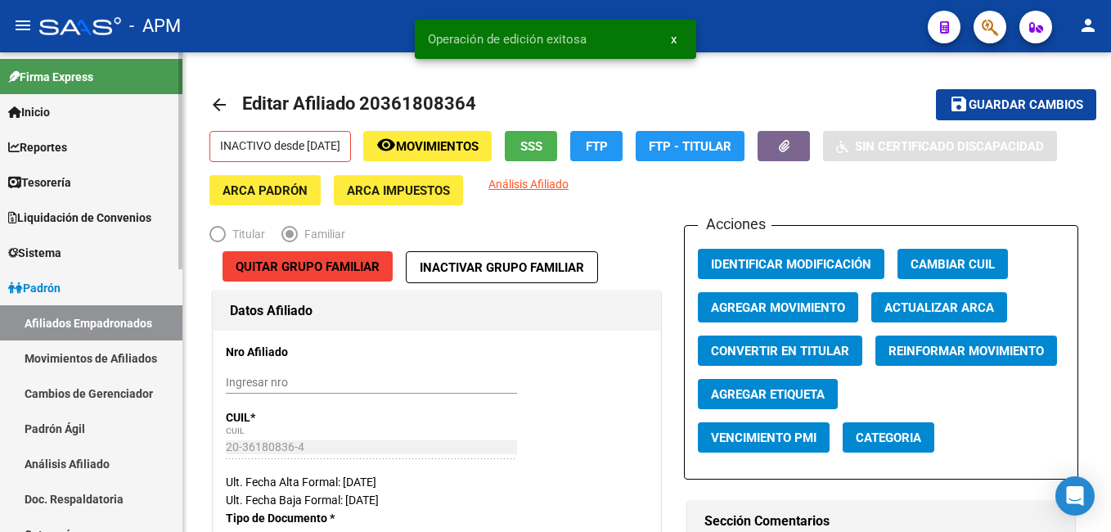
click at [80, 320] on link "Afiliados Empadronados" at bounding box center [91, 322] width 182 height 35
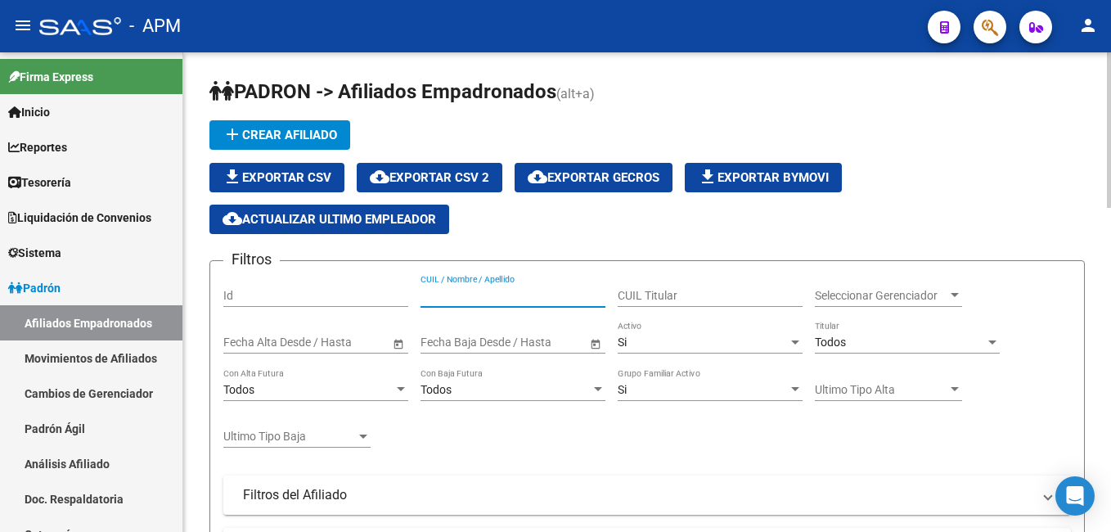
click at [514, 297] on input "CUIL / Nombre / Apellido" at bounding box center [512, 296] width 185 height 14
paste input "20367169819"
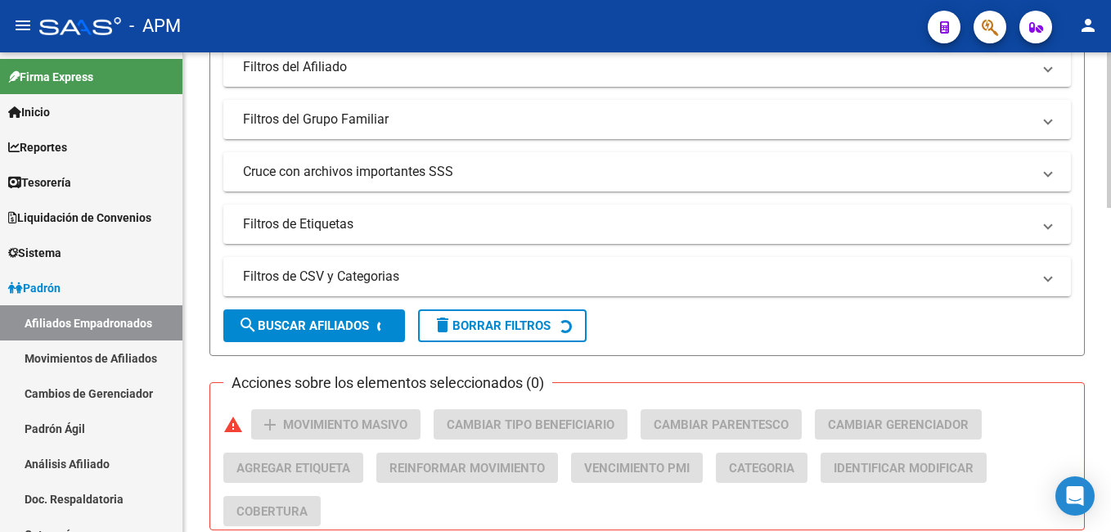
scroll to position [627, 0]
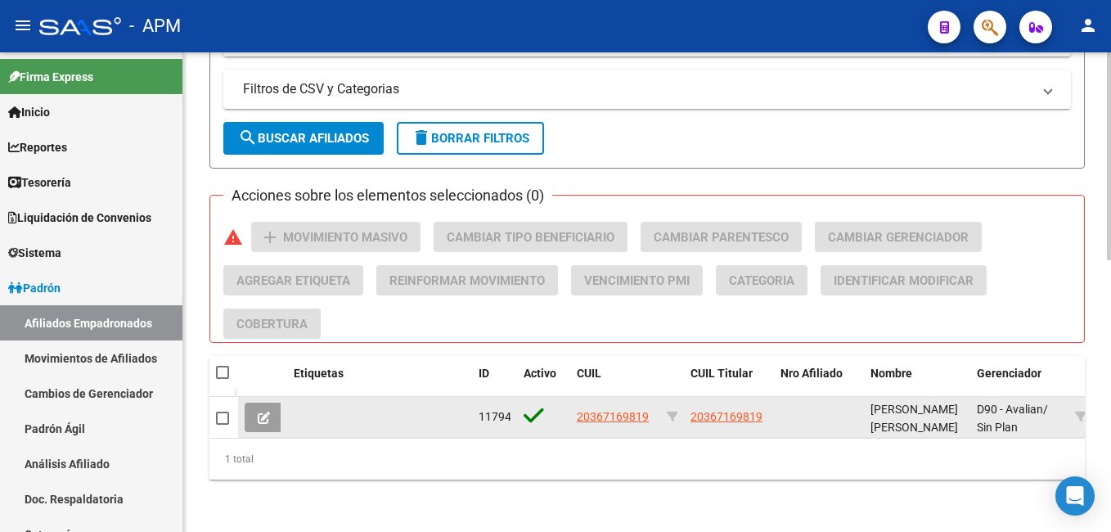
type input "20367169819"
click at [263, 411] on icon at bounding box center [264, 417] width 12 height 12
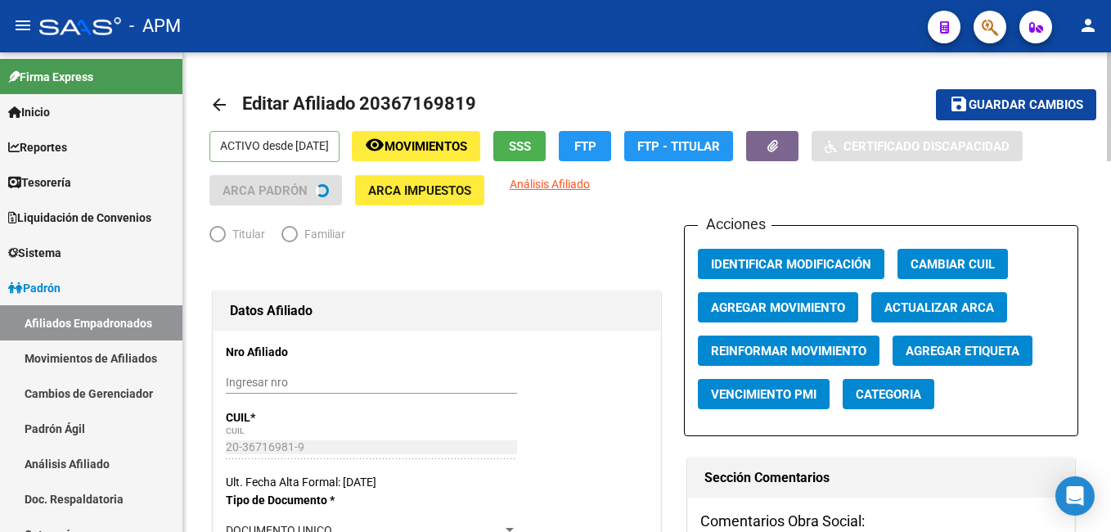
radio input "true"
type input "30-70893164-7"
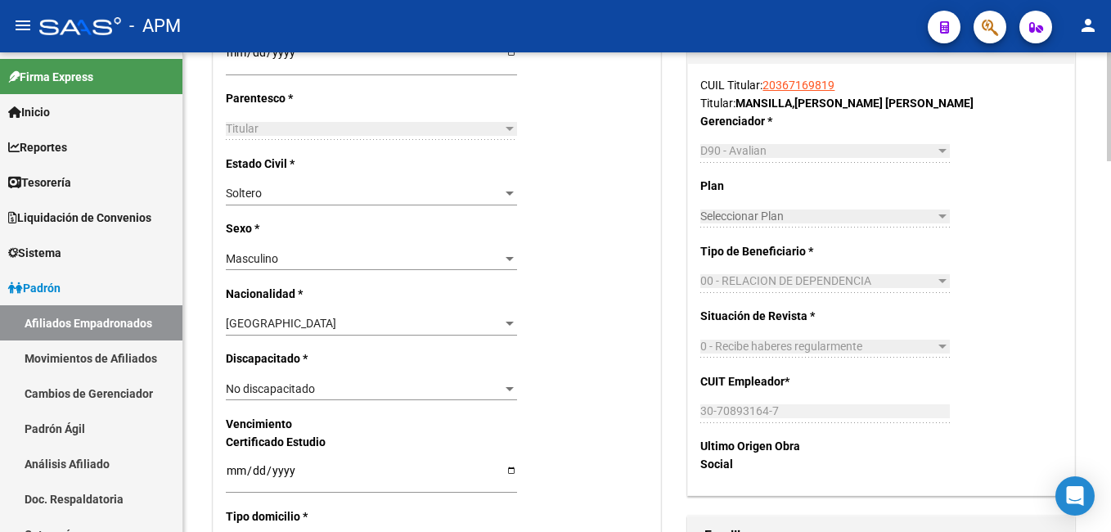
scroll to position [1063, 0]
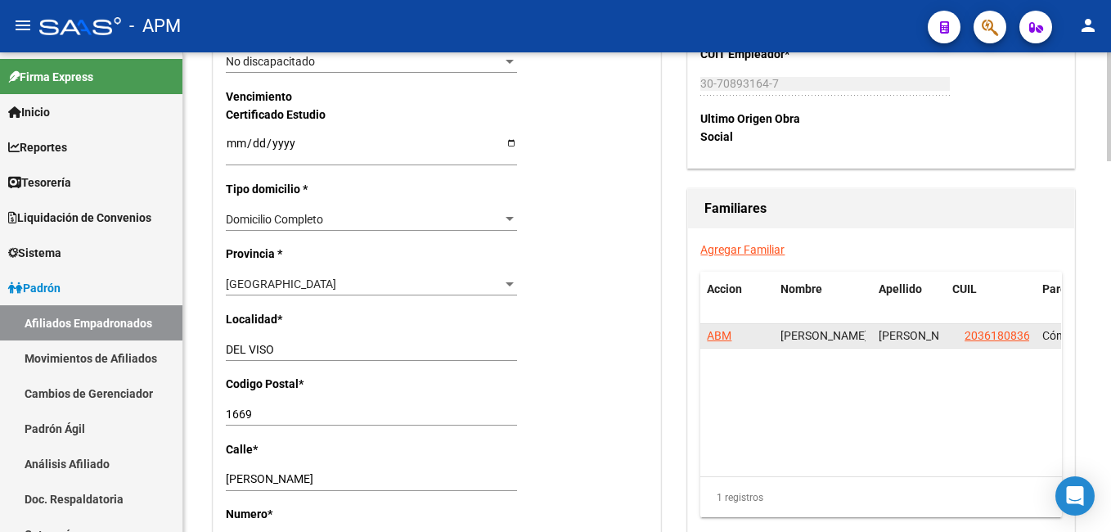
click at [719, 340] on span "ABM" at bounding box center [719, 335] width 25 height 13
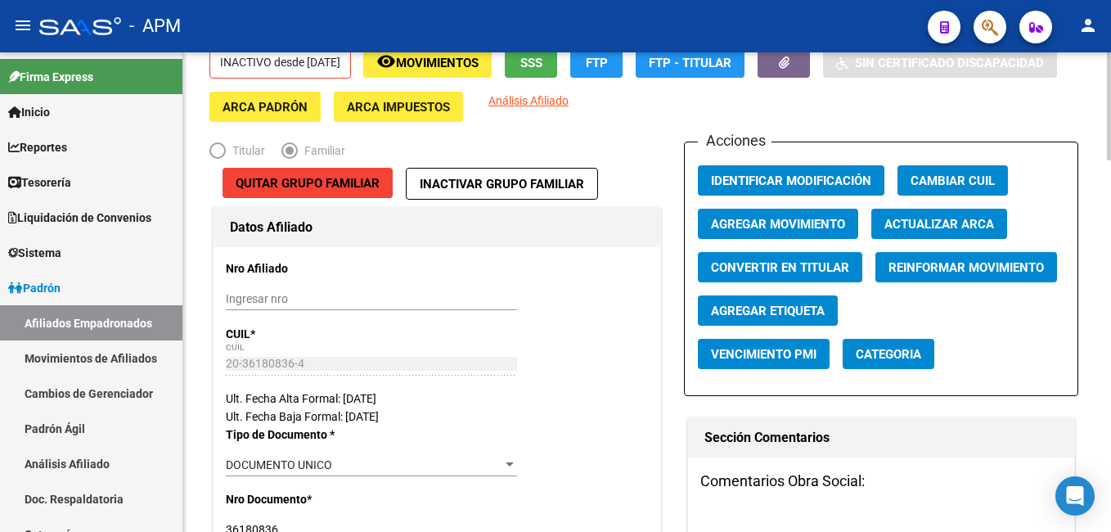
scroll to position [82, 0]
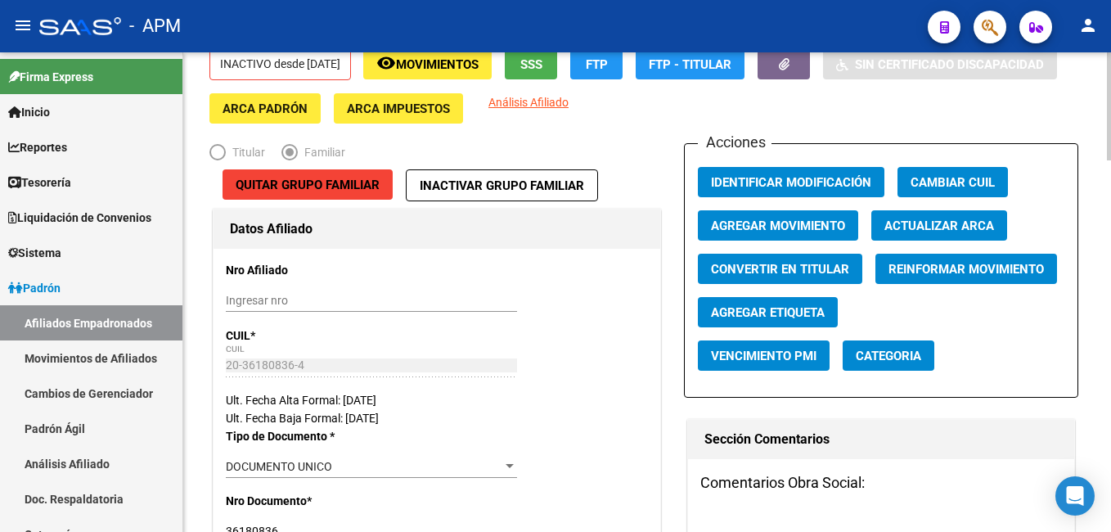
click at [801, 228] on span "Agregar Movimiento" at bounding box center [778, 225] width 134 height 15
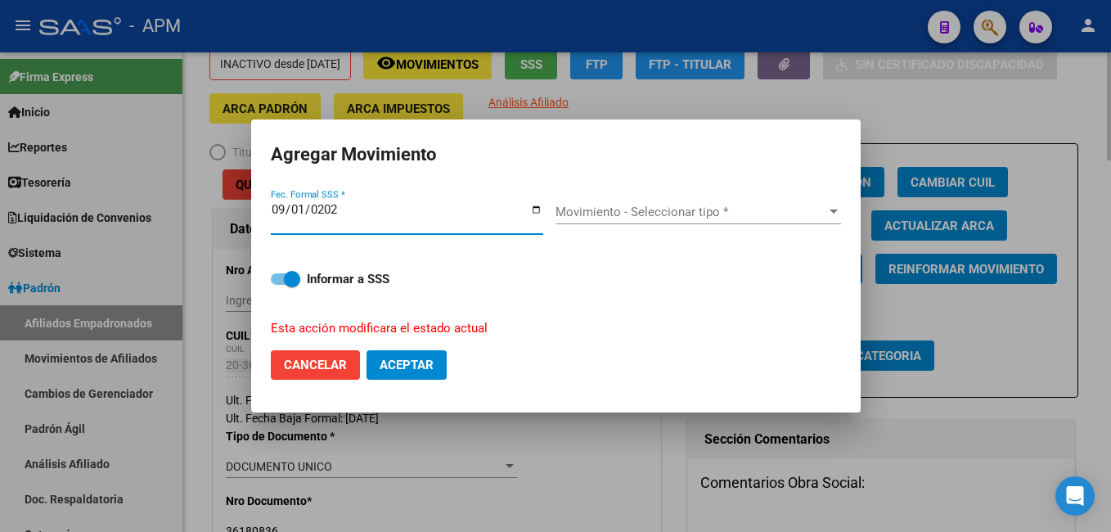
type input "[DATE]"
click at [771, 205] on span "Movimiento - Seleccionar tipo *" at bounding box center [690, 211] width 271 height 15
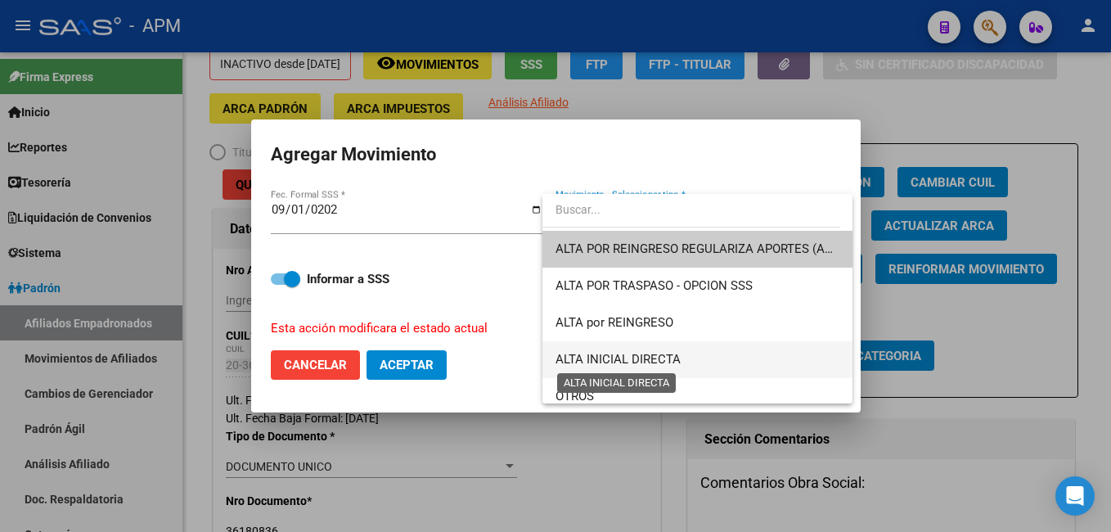
click at [622, 356] on span "ALTA INICIAL DIRECTA" at bounding box center [617, 359] width 125 height 15
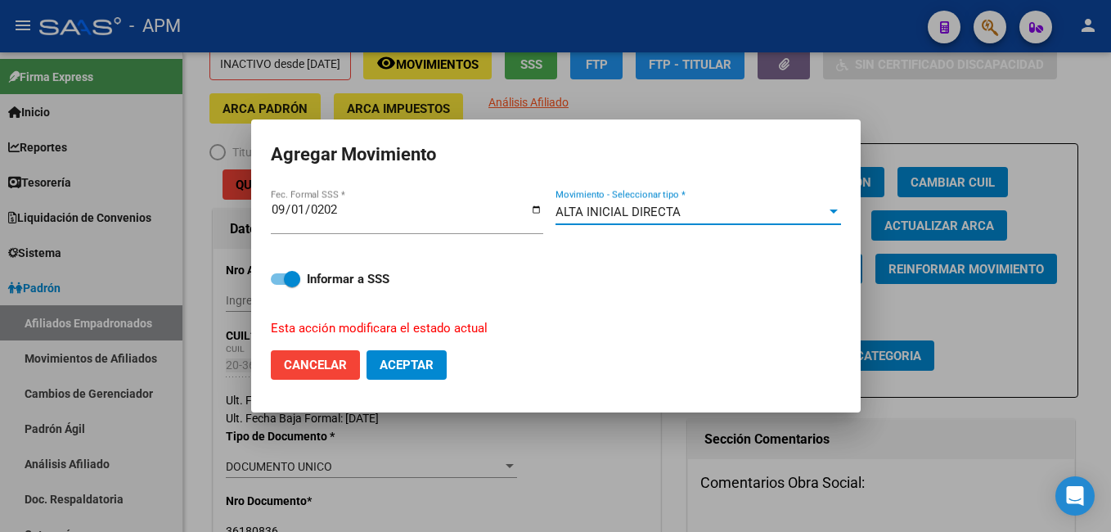
click at [417, 361] on span "Aceptar" at bounding box center [406, 364] width 54 height 15
checkbox input "false"
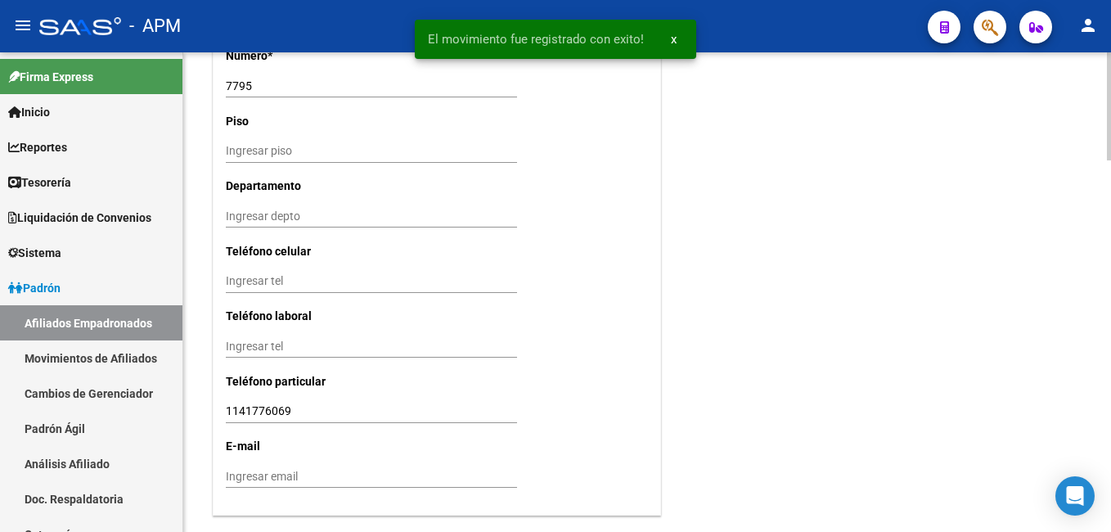
scroll to position [1644, 0]
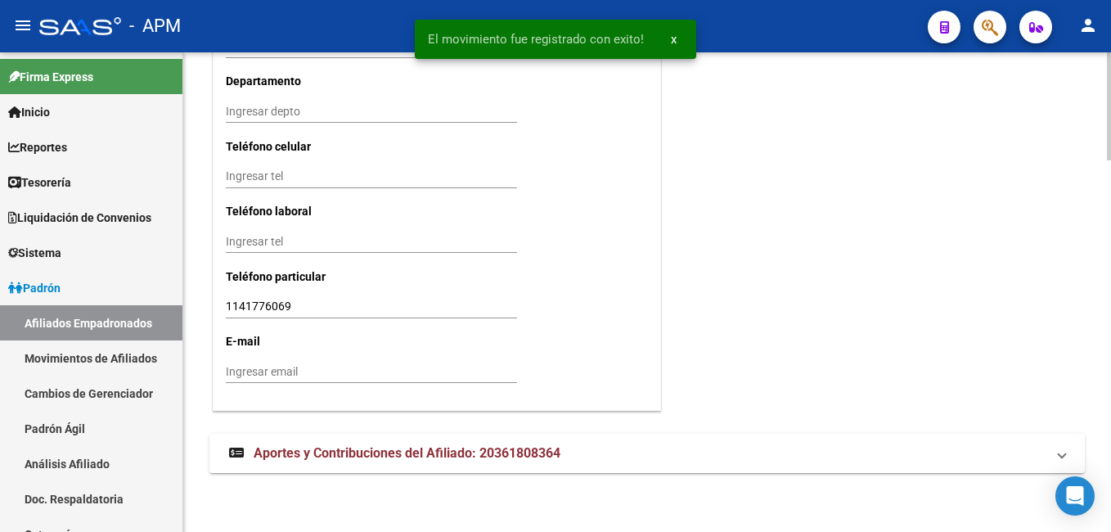
click at [456, 448] on span "Aportes y Contribuciones del Afiliado: 20361808364" at bounding box center [407, 453] width 307 height 16
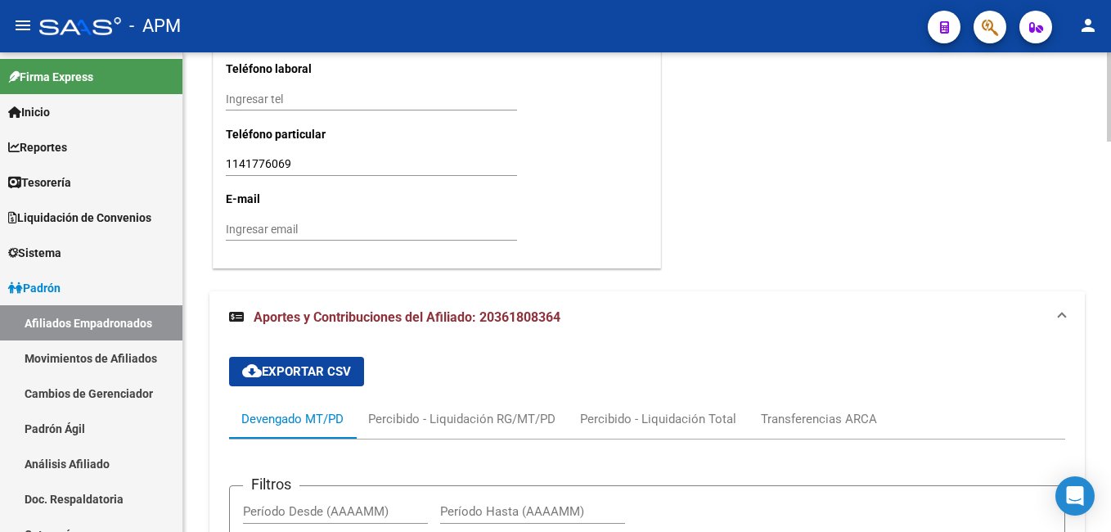
scroll to position [1778, 0]
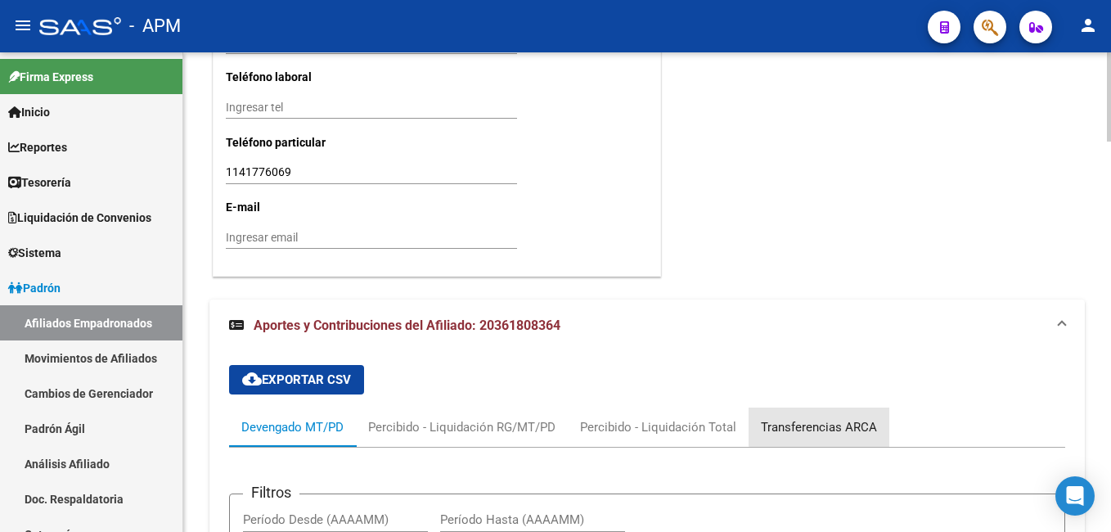
click at [819, 414] on div "Transferencias ARCA" at bounding box center [818, 426] width 141 height 39
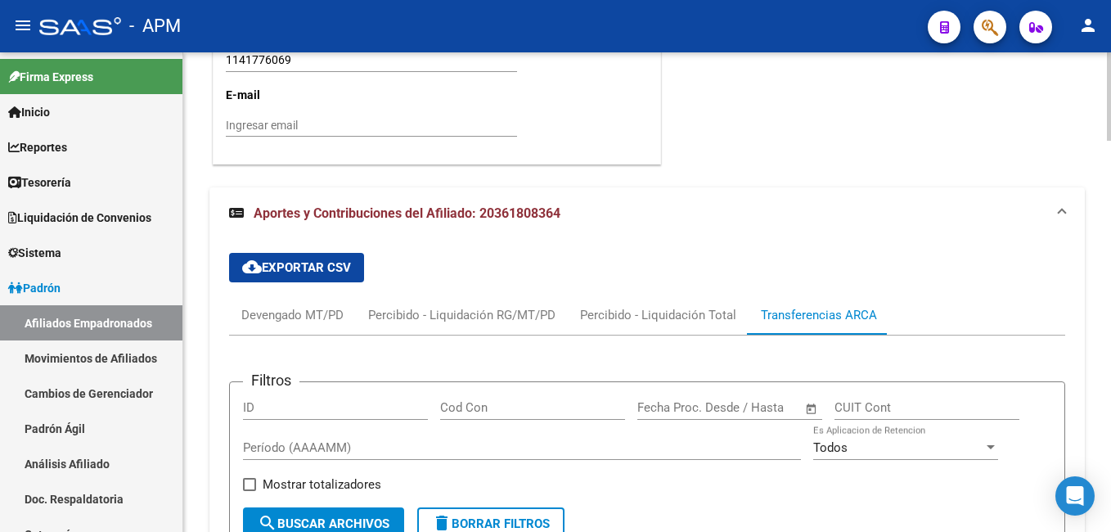
scroll to position [1886, 0]
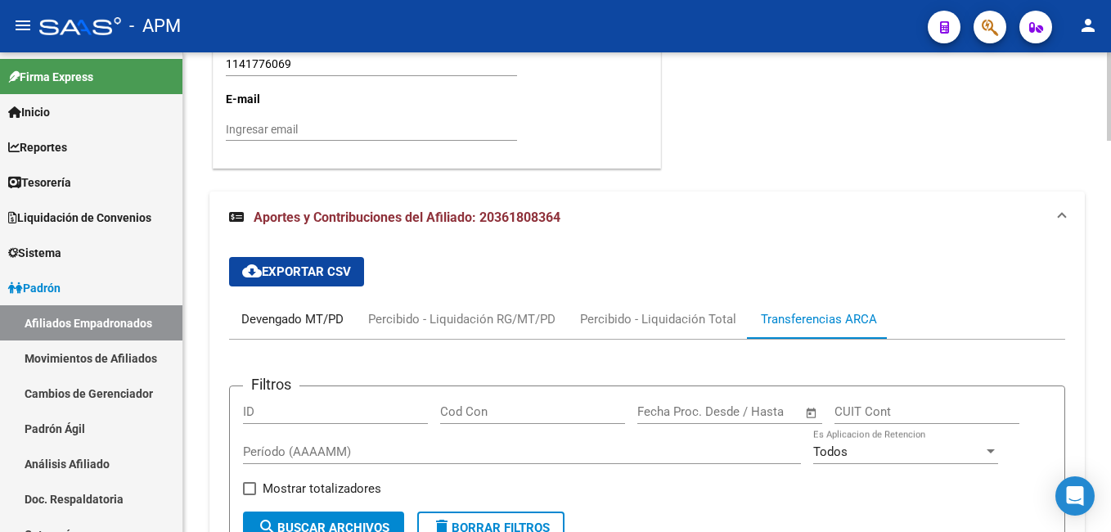
click at [323, 318] on div "Devengado MT/PD" at bounding box center [292, 319] width 102 height 18
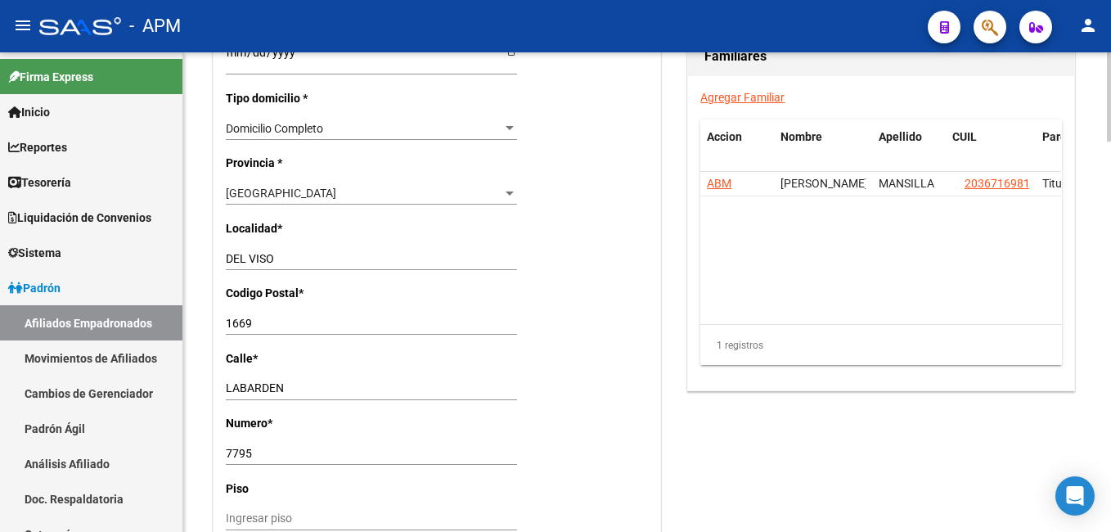
scroll to position [1145, 0]
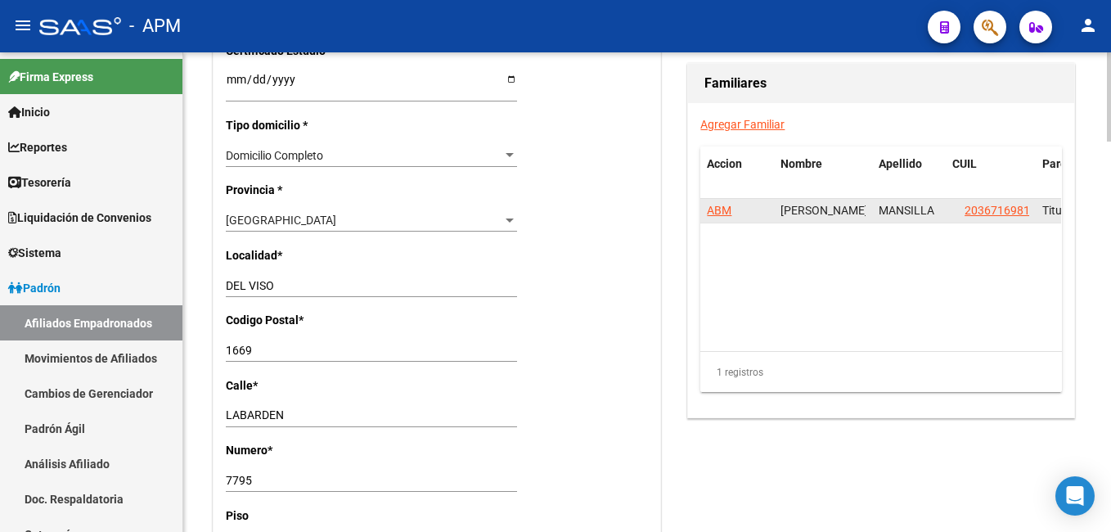
click at [724, 212] on span "ABM" at bounding box center [719, 210] width 25 height 13
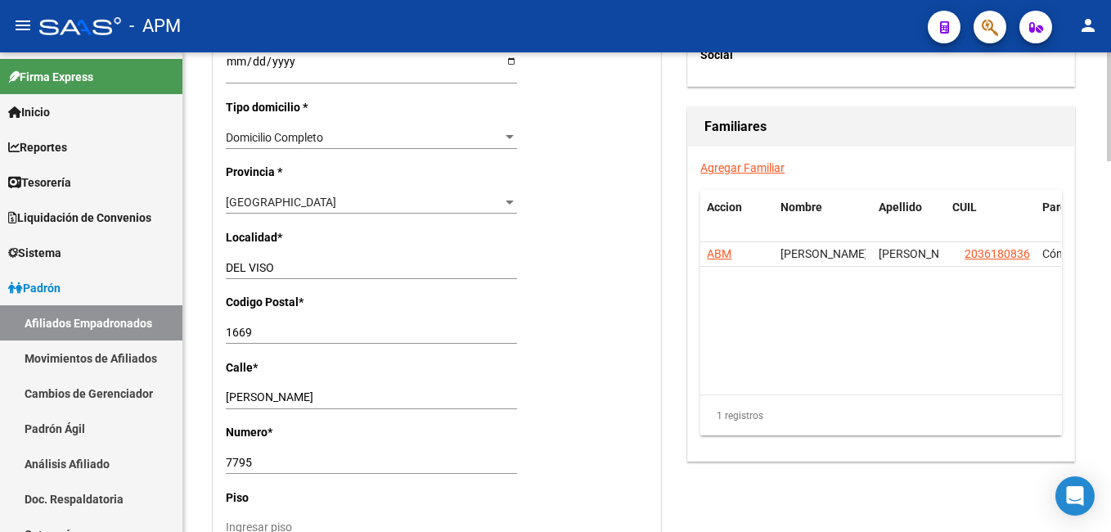
scroll to position [572, 0]
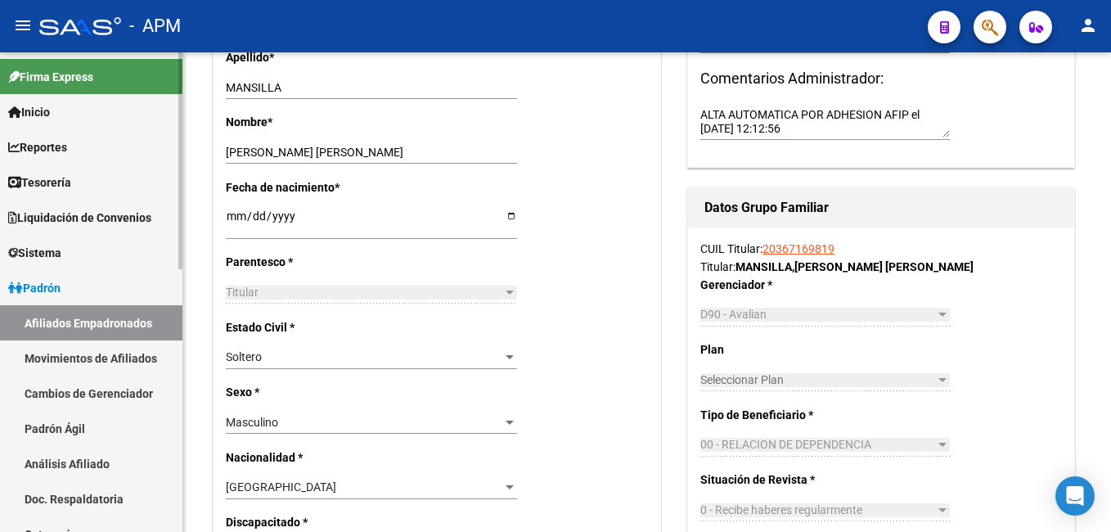
click at [76, 319] on link "Afiliados Empadronados" at bounding box center [91, 322] width 182 height 35
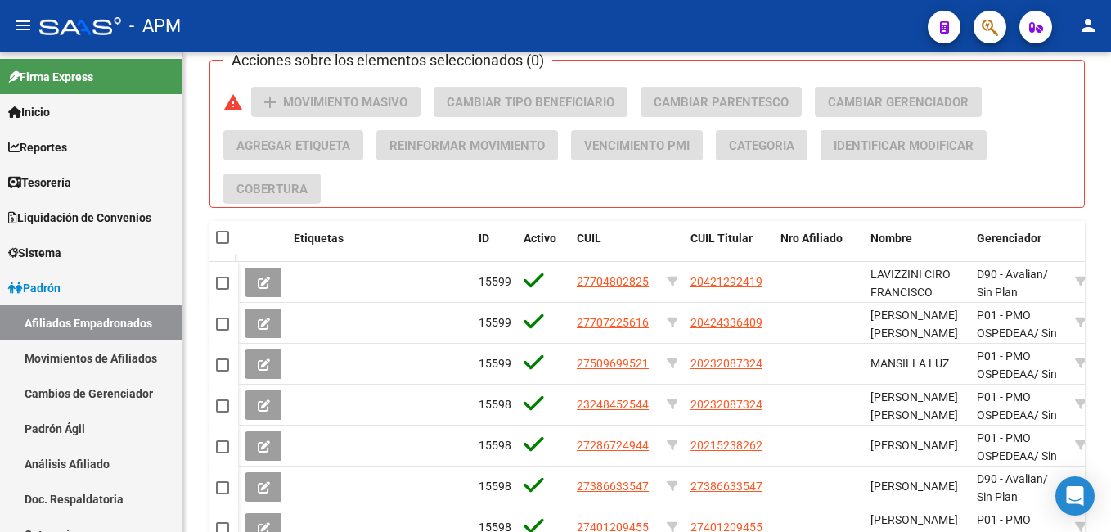
scroll to position [491, 0]
